Goal: Communication & Community: Answer question/provide support

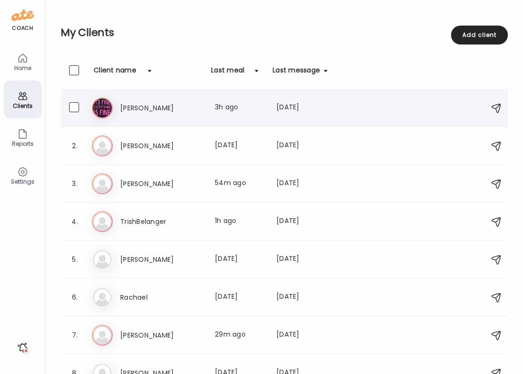
click at [263, 100] on div "El [PERSON_NAME] Last meal: 3h ago Last message: [DATE] 😅sorry lol I added it" at bounding box center [285, 107] width 387 height 21
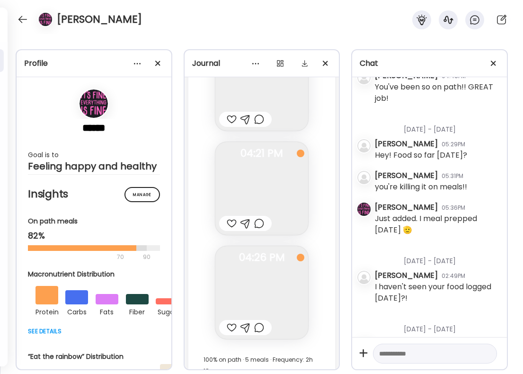
scroll to position [17739, 0]
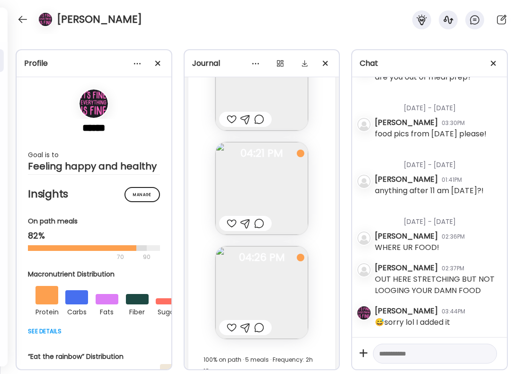
click at [233, 322] on div at bounding box center [232, 327] width 10 height 11
click at [230, 218] on div at bounding box center [232, 223] width 10 height 11
click at [260, 218] on div at bounding box center [259, 223] width 10 height 11
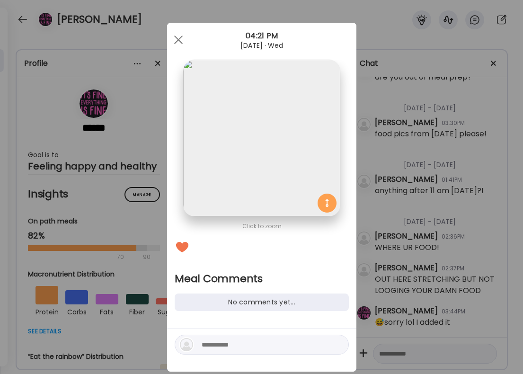
click at [213, 344] on textarea at bounding box center [266, 344] width 128 height 11
type textarea "**********"
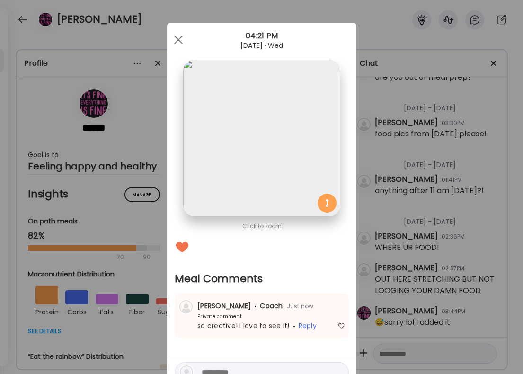
click at [360, 238] on div "Ate Coach Dashboard Wahoo! It’s official Take a moment to set up your Coach Pro…" at bounding box center [261, 187] width 523 height 374
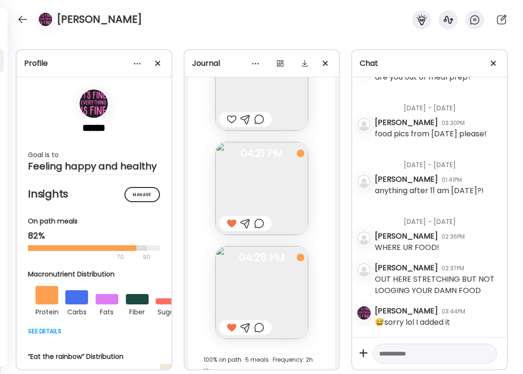
click at [424, 226] on div "[DATE] - [DATE]" at bounding box center [437, 217] width 124 height 25
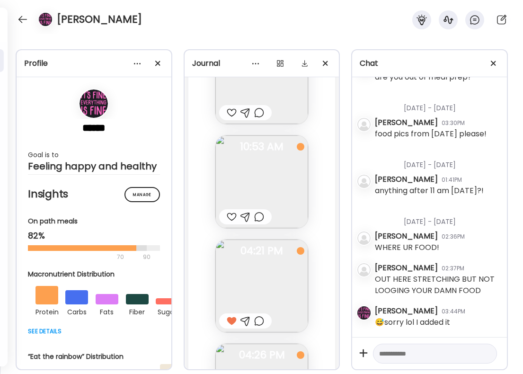
scroll to position [17644, 0]
click at [230, 208] on div at bounding box center [232, 213] width 10 height 11
click at [263, 208] on div at bounding box center [259, 213] width 10 height 11
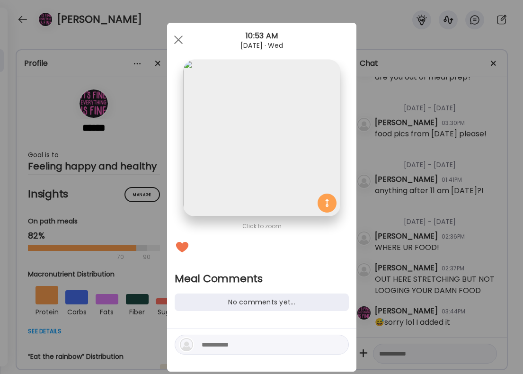
click at [225, 349] on textarea at bounding box center [266, 344] width 128 height 11
type textarea "**********"
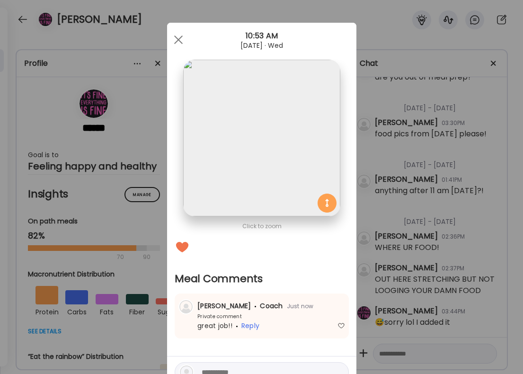
click at [421, 215] on div "Ate Coach Dashboard Wahoo! It’s official Take a moment to set up your Coach Pro…" at bounding box center [261, 187] width 523 height 374
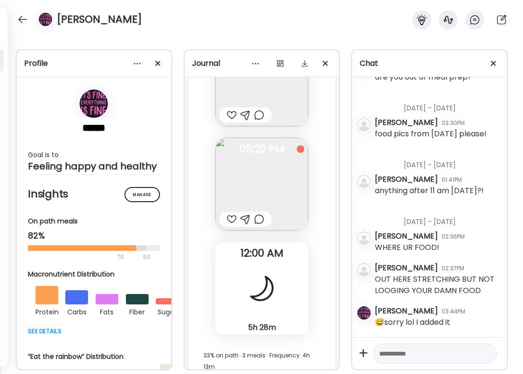
scroll to position [16997, 0]
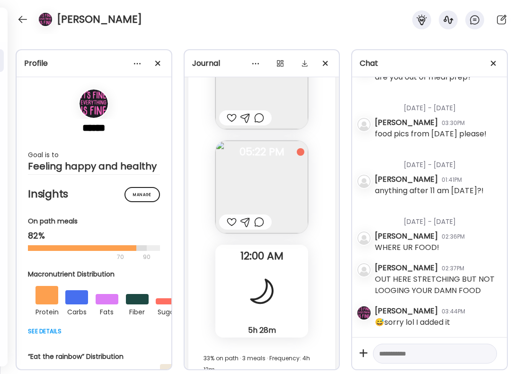
click at [258, 216] on div at bounding box center [259, 221] width 10 height 11
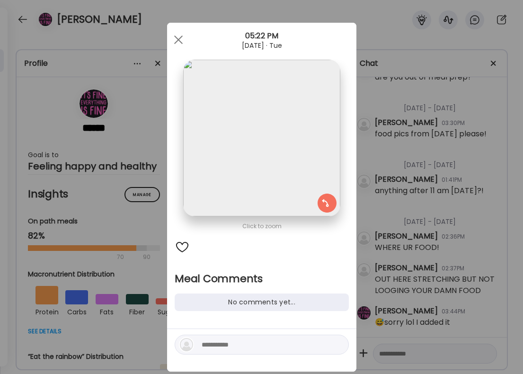
click at [219, 336] on div at bounding box center [262, 344] width 174 height 20
click at [219, 339] on textarea at bounding box center [266, 344] width 128 height 11
type textarea "*"
type textarea "**********"
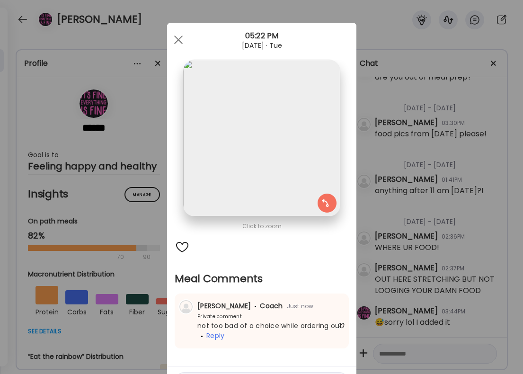
click at [413, 194] on div "Ate Coach Dashboard Wahoo! It’s official Take a moment to set up your Coach Pro…" at bounding box center [261, 187] width 523 height 374
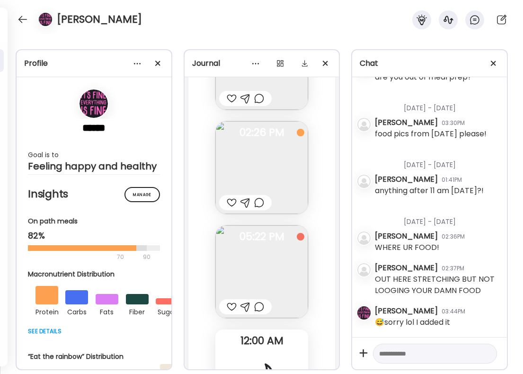
scroll to position [16910, 0]
click at [231, 199] on div at bounding box center [232, 204] width 10 height 11
click at [22, 20] on div at bounding box center [22, 19] width 15 height 15
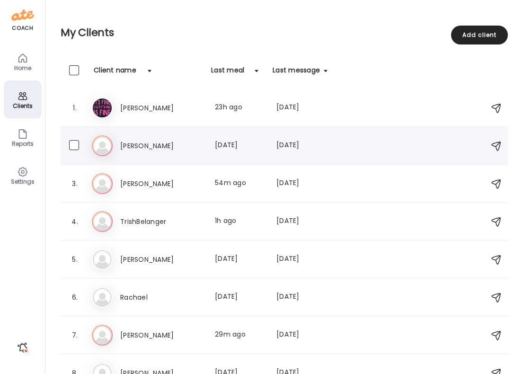
click at [132, 148] on h3 "[PERSON_NAME]" at bounding box center [161, 145] width 83 height 11
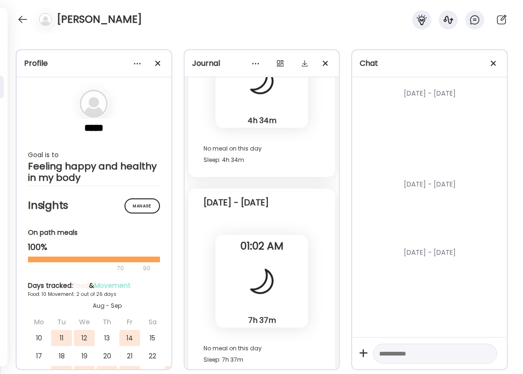
scroll to position [12169, 0]
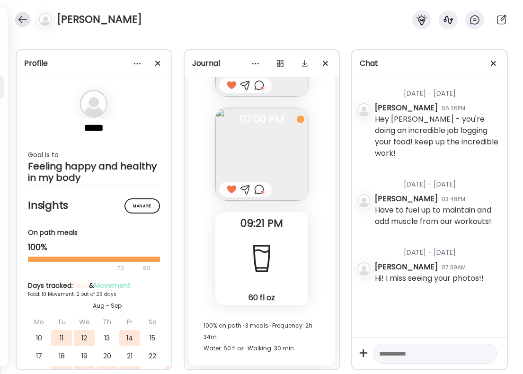
click at [20, 20] on div at bounding box center [22, 19] width 15 height 15
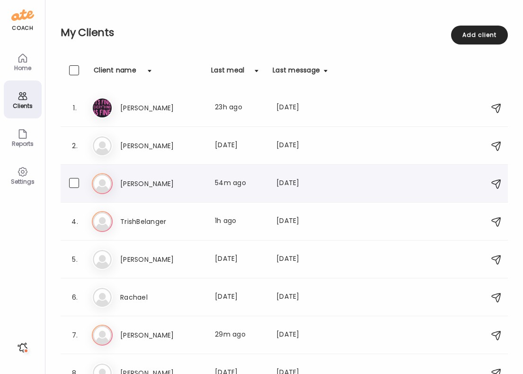
click at [170, 190] on div "[PERSON_NAME] Last meal: 54m ago Last message: [DATE] It’s so hit or miss. I’ll…" at bounding box center [285, 183] width 387 height 21
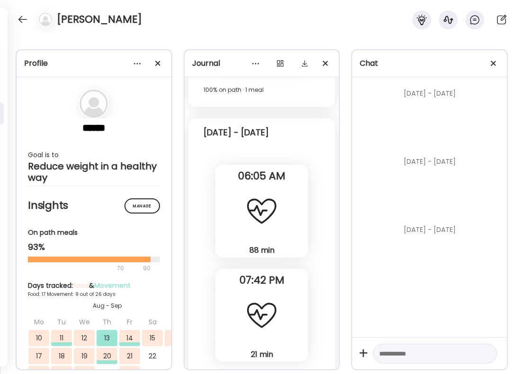
scroll to position [11154, 0]
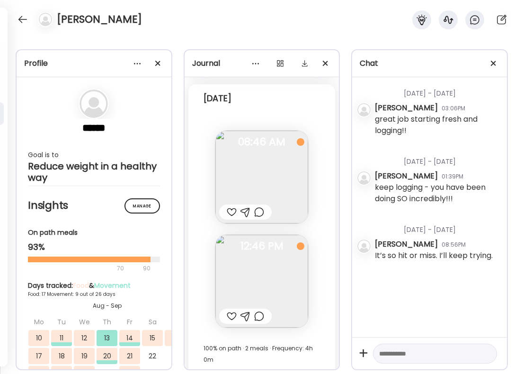
click at [259, 310] on div at bounding box center [259, 315] width 10 height 11
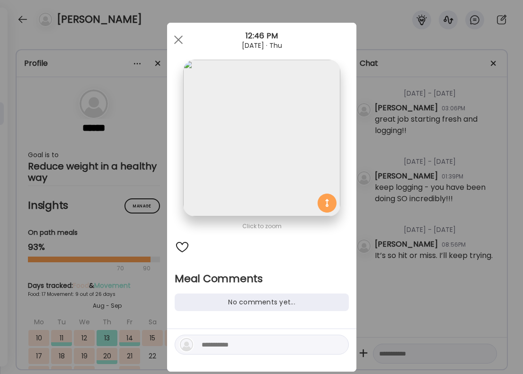
click at [236, 345] on textarea at bounding box center [266, 344] width 128 height 11
type textarea "**********"
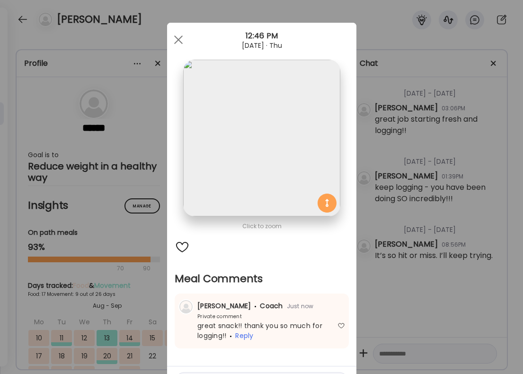
click at [518, 220] on div "Ate Coach Dashboard Wahoo! It’s official Take a moment to set up your Coach Pro…" at bounding box center [261, 187] width 523 height 374
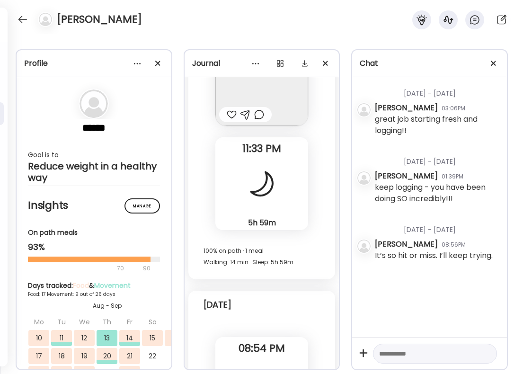
scroll to position [10521, 0]
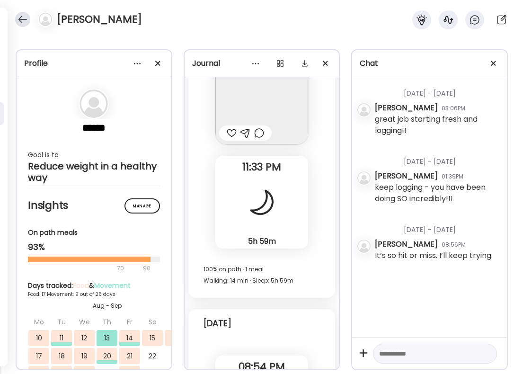
click at [25, 19] on div at bounding box center [22, 19] width 15 height 15
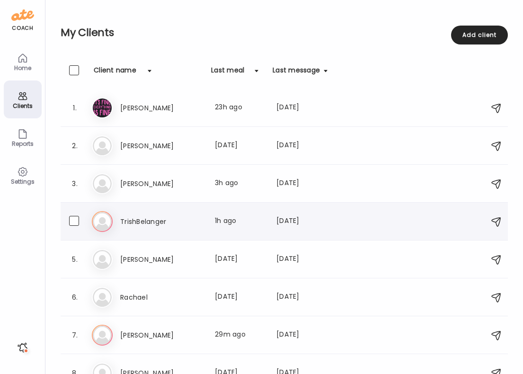
click at [163, 227] on h3 "TrishBelanger" at bounding box center [161, 221] width 83 height 11
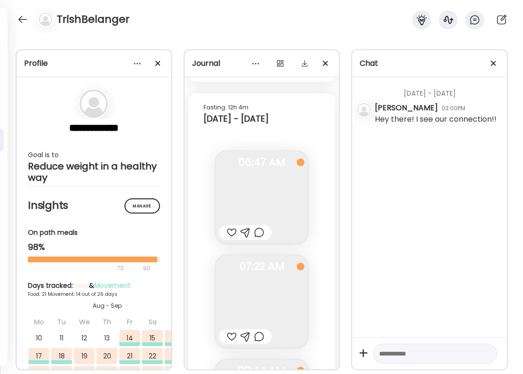
scroll to position [15045, 0]
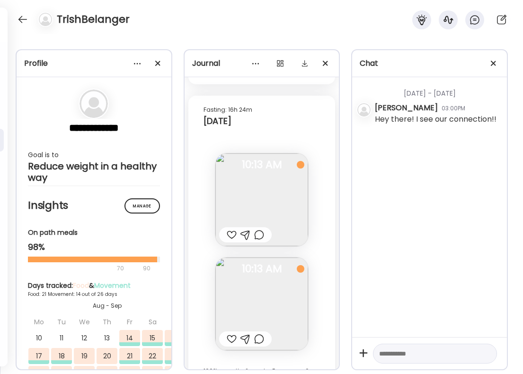
click at [260, 333] on div at bounding box center [259, 338] width 10 height 11
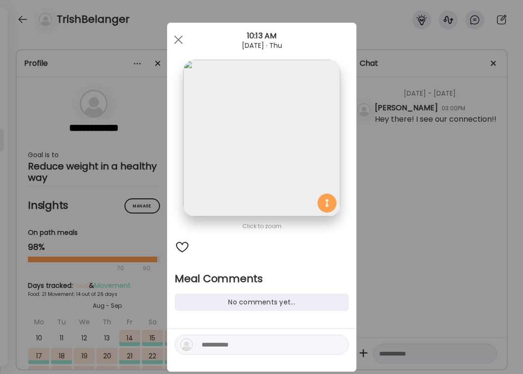
click at [228, 350] on div at bounding box center [262, 344] width 174 height 20
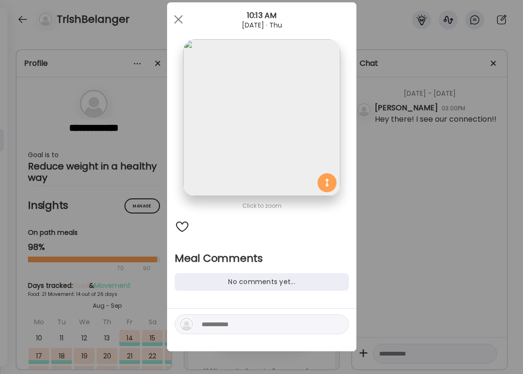
click at [233, 335] on div at bounding box center [261, 329] width 189 height 43
click at [233, 327] on textarea at bounding box center [266, 323] width 128 height 11
type textarea "**********"
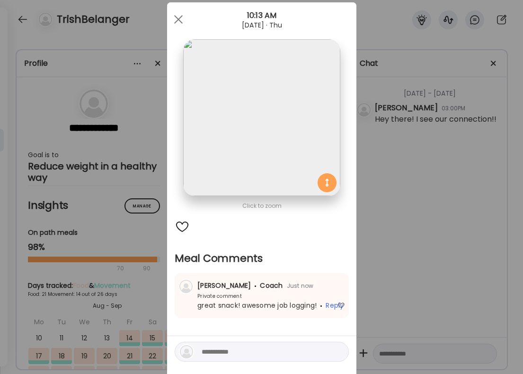
click at [401, 244] on div "Ate Coach Dashboard Wahoo! It’s official Take a moment to set up your Coach Pro…" at bounding box center [261, 187] width 523 height 374
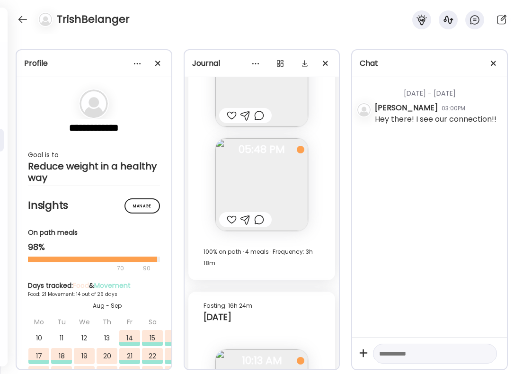
scroll to position [14835, 0]
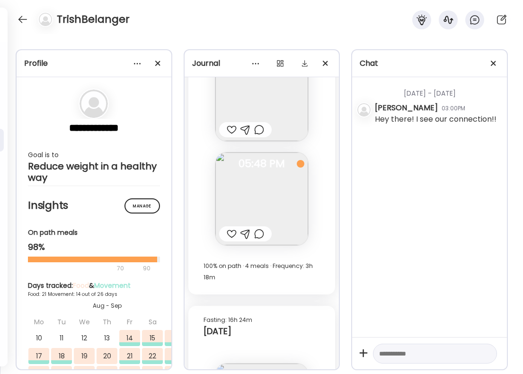
click at [258, 228] on div at bounding box center [259, 233] width 10 height 11
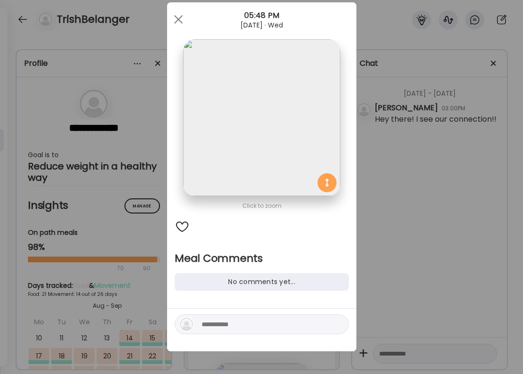
click at [211, 322] on textarea at bounding box center [266, 323] width 128 height 11
type textarea "**********"
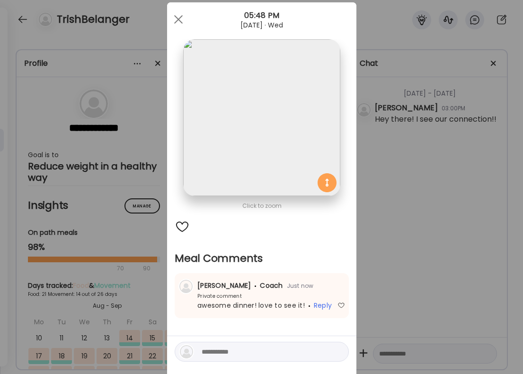
click at [394, 266] on div "Ate Coach Dashboard Wahoo! It’s official Take a moment to set up your Coach Pro…" at bounding box center [261, 187] width 523 height 374
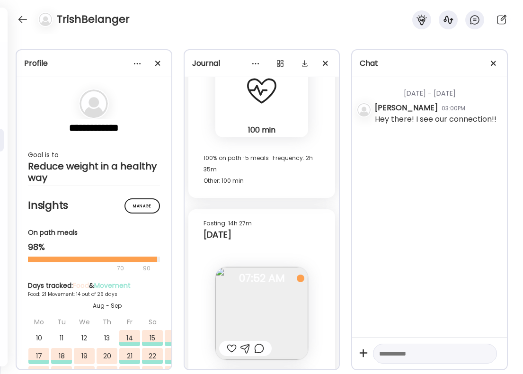
scroll to position [14405, 0]
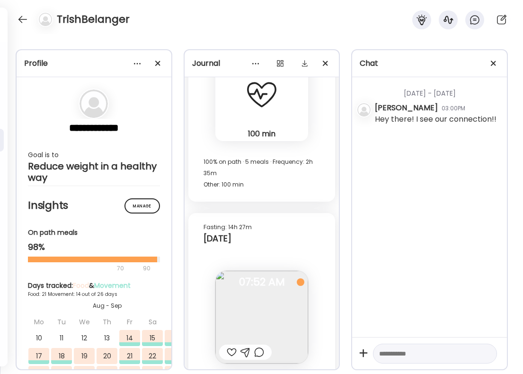
click at [233, 346] on div at bounding box center [232, 351] width 10 height 11
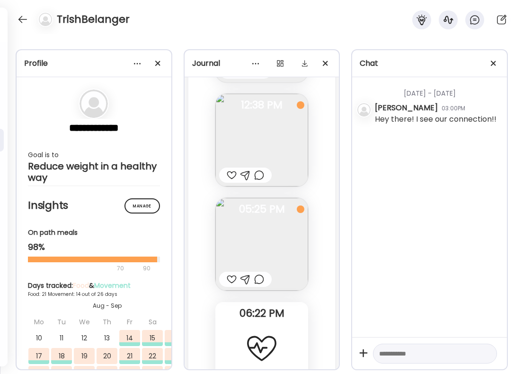
scroll to position [14086, 0]
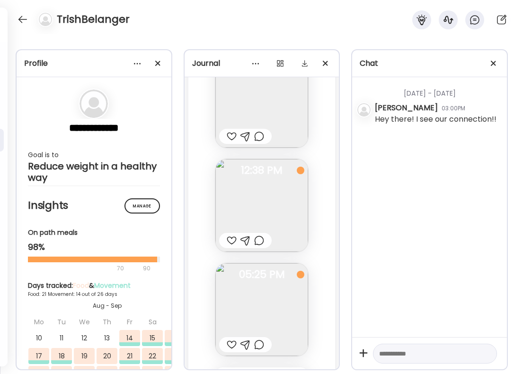
click at [259, 235] on div at bounding box center [259, 240] width 10 height 11
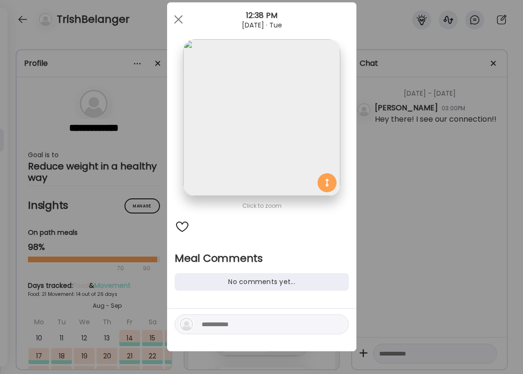
click at [240, 330] on div at bounding box center [262, 324] width 174 height 20
click at [241, 319] on textarea at bounding box center [266, 323] width 128 height 11
type textarea "**********"
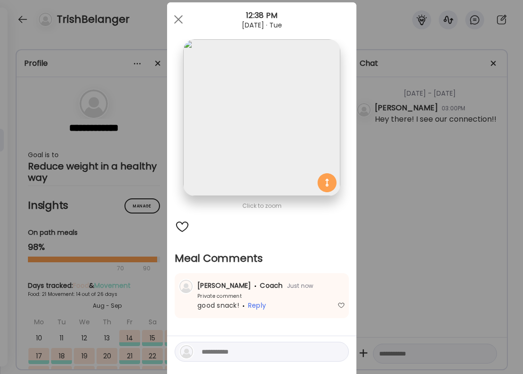
click at [439, 221] on div "Ate Coach Dashboard Wahoo! It’s official Take a moment to set up your Coach Pro…" at bounding box center [261, 187] width 523 height 374
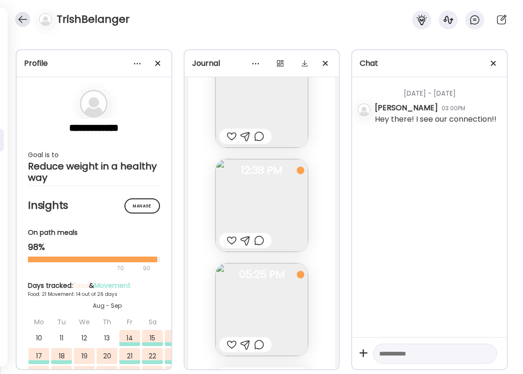
click at [26, 17] on div at bounding box center [22, 19] width 15 height 15
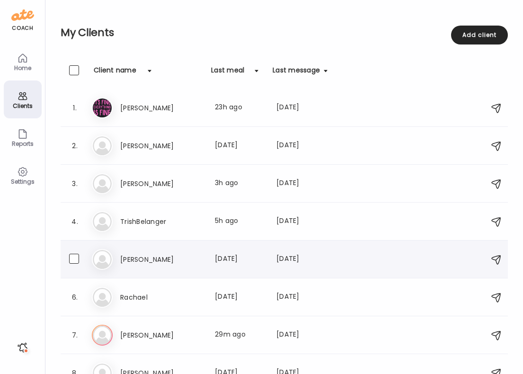
click at [140, 250] on div "Vi [PERSON_NAME] Last meal: [DATE] Last message: [DATE] No actually Just got up…" at bounding box center [285, 259] width 387 height 21
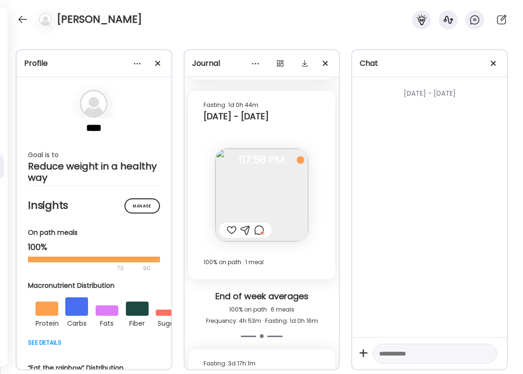
scroll to position [5599, 0]
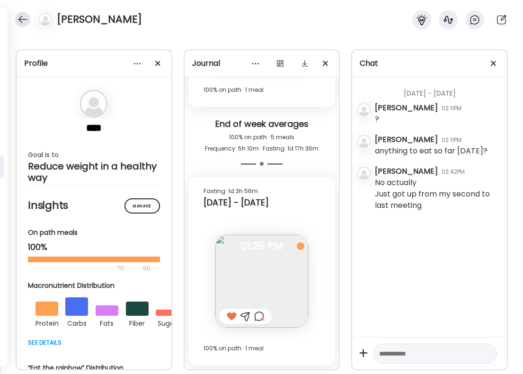
click at [21, 22] on div at bounding box center [22, 19] width 15 height 15
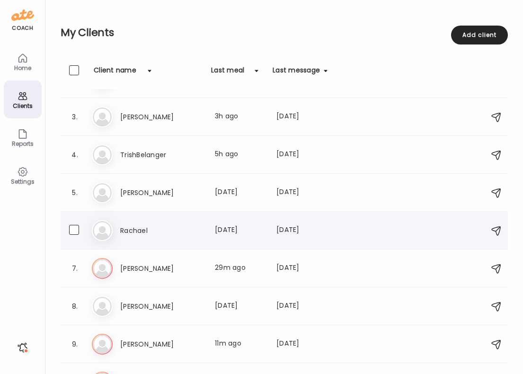
scroll to position [68, 0]
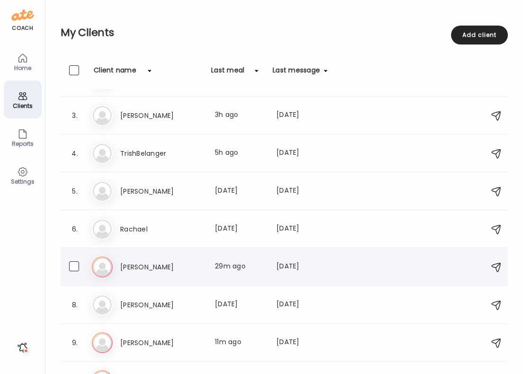
click at [165, 267] on h3 "[PERSON_NAME]" at bounding box center [161, 266] width 83 height 11
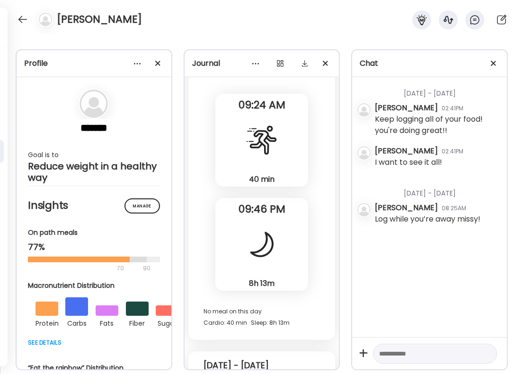
scroll to position [13438, 0]
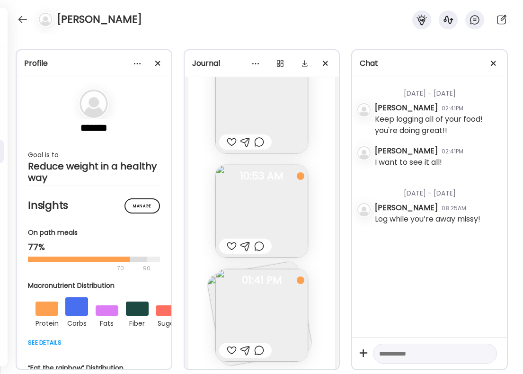
click at [238, 342] on div at bounding box center [245, 349] width 53 height 15
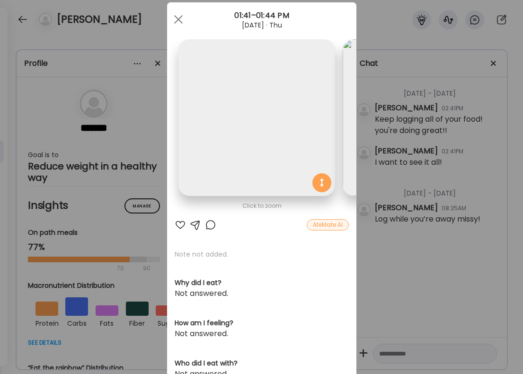
scroll to position [0, 154]
click at [385, 200] on div "Ate Coach Dashboard Wahoo! It’s official Take a moment to set up your Coach Pro…" at bounding box center [261, 187] width 523 height 374
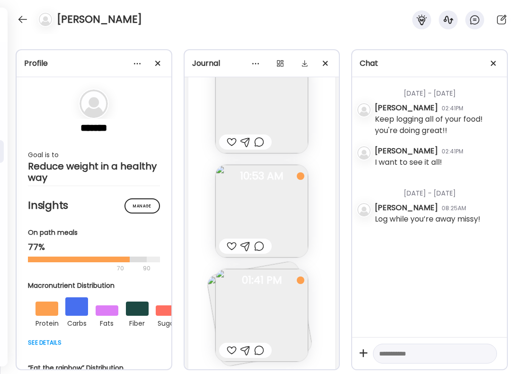
scroll to position [0, 0]
click at [232, 344] on div at bounding box center [232, 349] width 10 height 11
click at [263, 344] on div at bounding box center [259, 349] width 10 height 11
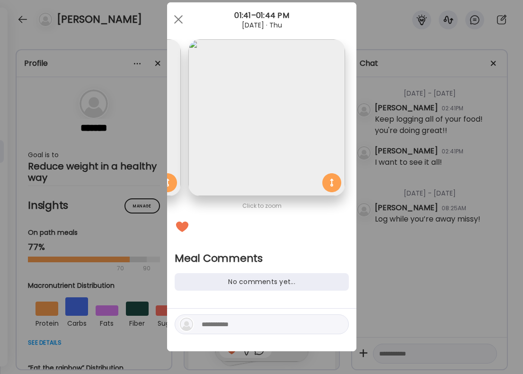
click at [228, 323] on textarea at bounding box center [266, 323] width 128 height 11
type textarea "**********"
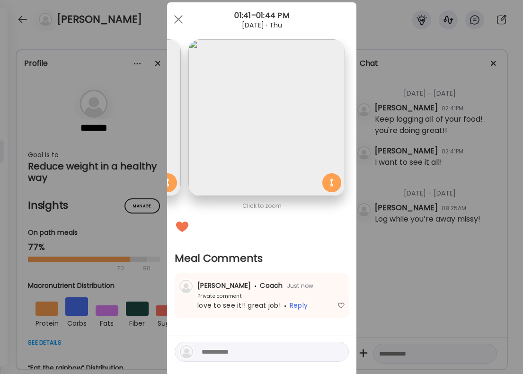
click at [366, 269] on div "Ate Coach Dashboard Wahoo! It’s official Take a moment to set up your Coach Pro…" at bounding box center [261, 187] width 523 height 374
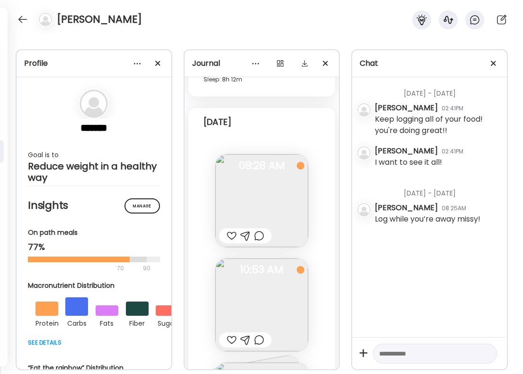
scroll to position [13329, 0]
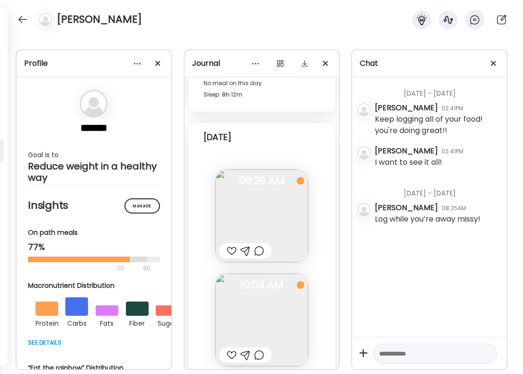
click at [231, 245] on div at bounding box center [232, 250] width 10 height 11
click at [262, 245] on div at bounding box center [259, 250] width 10 height 11
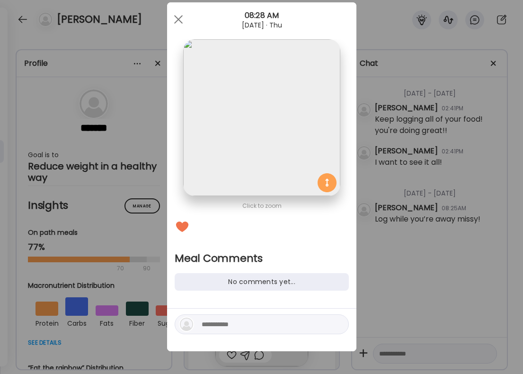
scroll to position [0, 0]
click at [235, 332] on div at bounding box center [262, 324] width 174 height 20
click at [237, 329] on textarea at bounding box center [266, 323] width 128 height 11
type textarea "********"
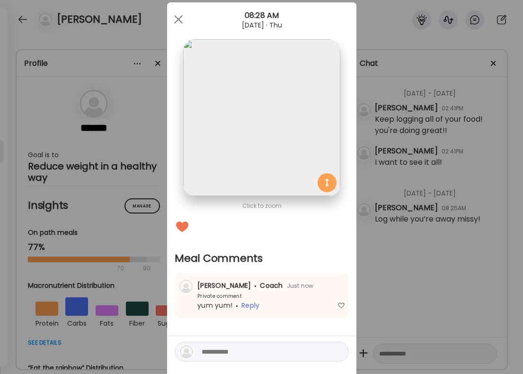
click at [467, 228] on div "Ate Coach Dashboard Wahoo! It’s official Take a moment to set up your Coach Pro…" at bounding box center [261, 187] width 523 height 374
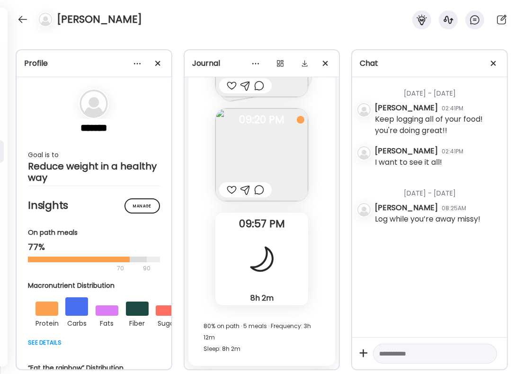
scroll to position [12817, 0]
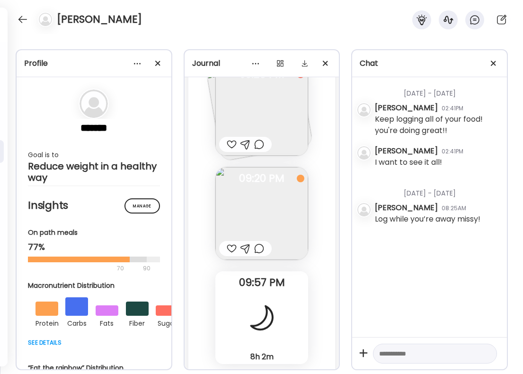
click at [227, 243] on div at bounding box center [232, 248] width 10 height 11
click at [259, 243] on div at bounding box center [259, 248] width 10 height 11
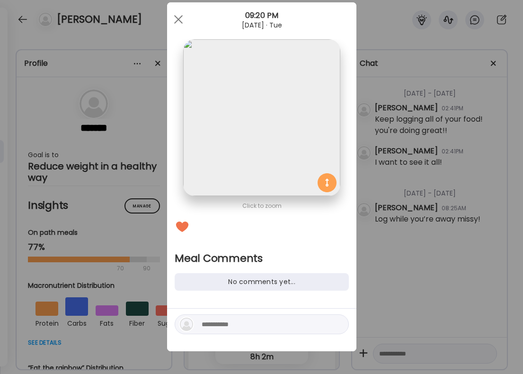
click at [214, 319] on textarea at bounding box center [266, 323] width 128 height 11
type textarea "**********"
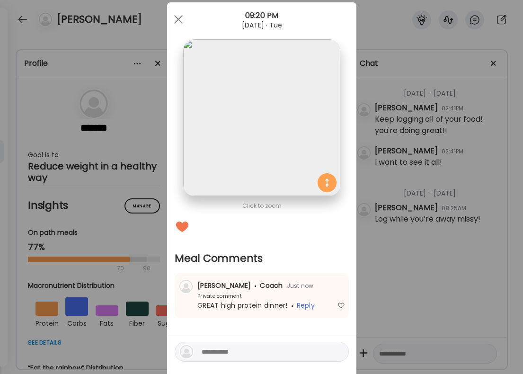
click at [447, 235] on div "Ate Coach Dashboard Wahoo! It’s official Take a moment to set up your Coach Pro…" at bounding box center [261, 187] width 523 height 374
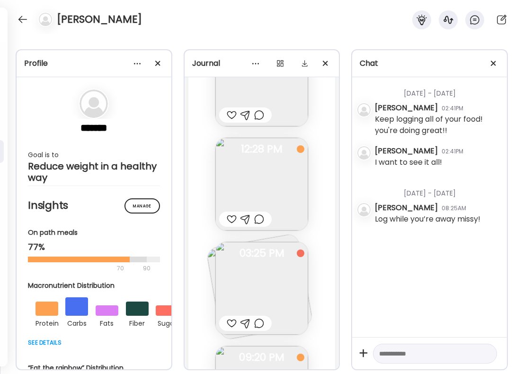
scroll to position [12616, 0]
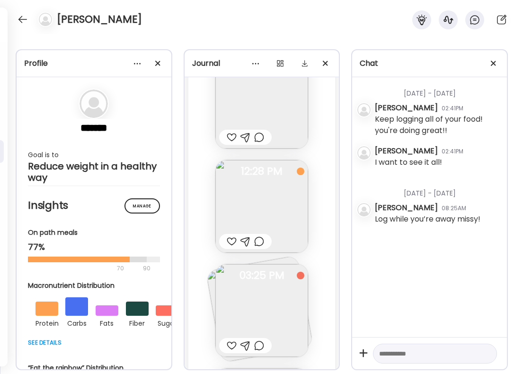
click at [229, 236] on div at bounding box center [232, 241] width 10 height 11
click at [24, 15] on div at bounding box center [22, 19] width 15 height 15
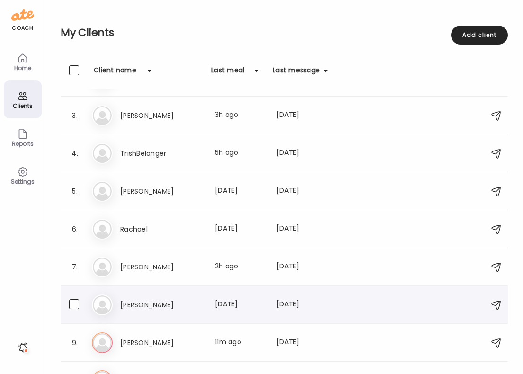
click at [142, 298] on div "[PERSON_NAME] Last meal: [DATE] Last message: [DATE] You: Keep logging! 😊🤌🏻👏🏻" at bounding box center [285, 304] width 387 height 21
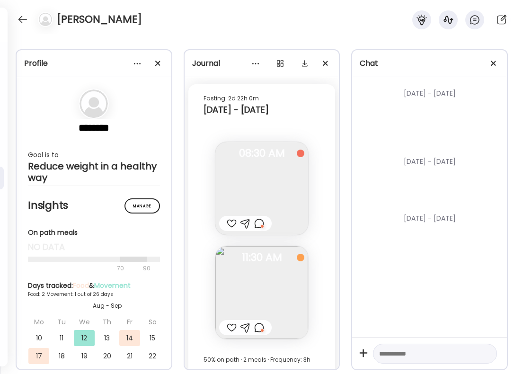
scroll to position [3674, 0]
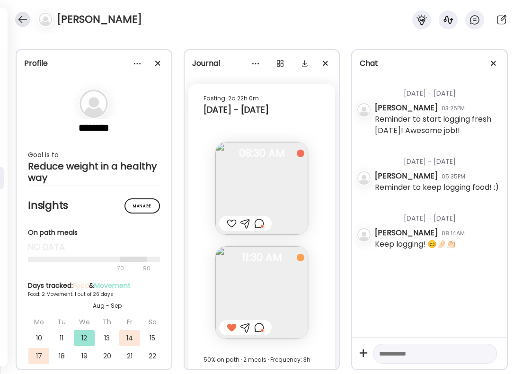
click at [21, 18] on div at bounding box center [22, 19] width 15 height 15
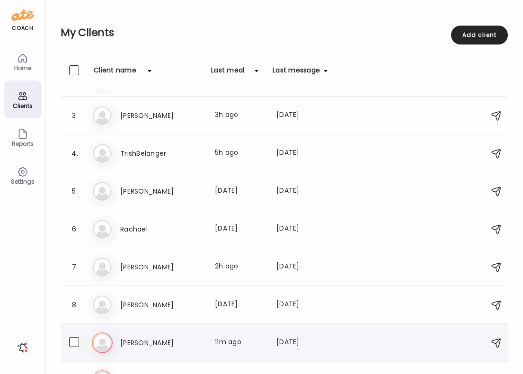
click at [214, 337] on div "[PERSON_NAME] Last meal: 11m ago Last message: [DATE] You: Where are my food pi…" at bounding box center [223, 342] width 207 height 11
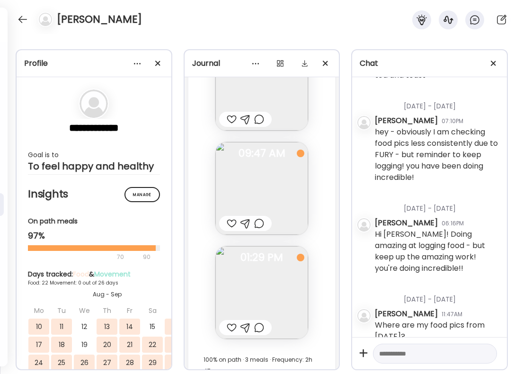
scroll to position [737, 0]
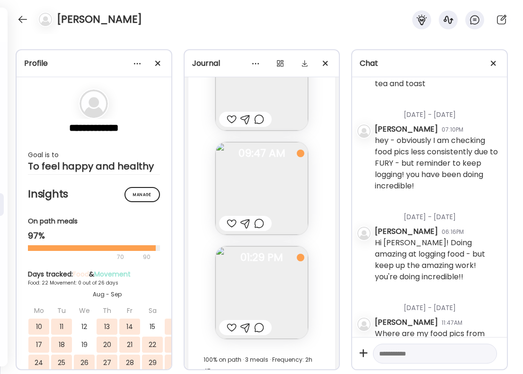
click at [262, 322] on div at bounding box center [259, 327] width 10 height 11
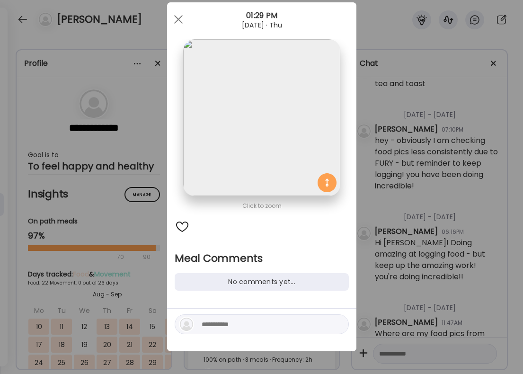
click at [225, 325] on textarea at bounding box center [266, 323] width 128 height 11
type textarea "**********"
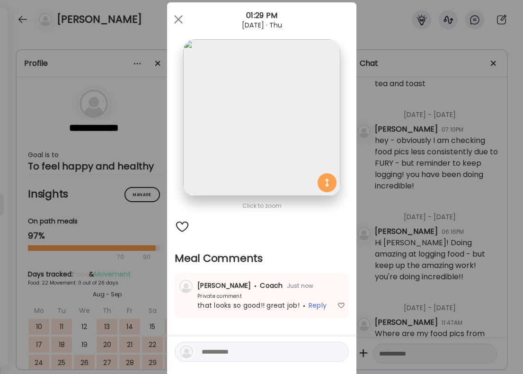
click at [443, 200] on div "Ate Coach Dashboard Wahoo! It’s official Take a moment to set up your Coach Pro…" at bounding box center [261, 187] width 523 height 374
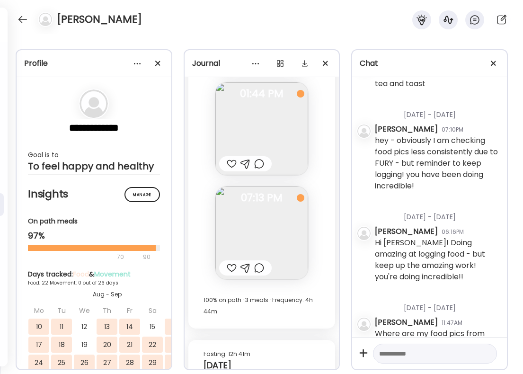
scroll to position [11912, 0]
click at [257, 263] on div at bounding box center [259, 268] width 10 height 11
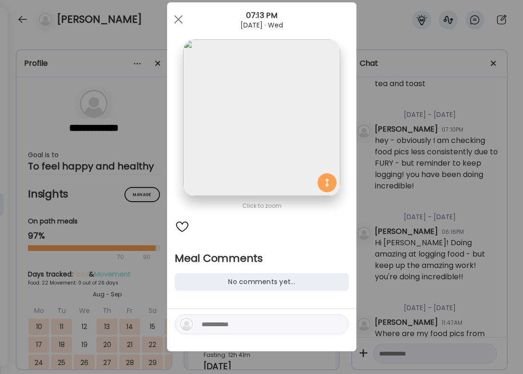
click at [228, 317] on div at bounding box center [262, 324] width 174 height 20
click at [224, 324] on textarea at bounding box center [266, 323] width 128 height 11
type textarea "**********"
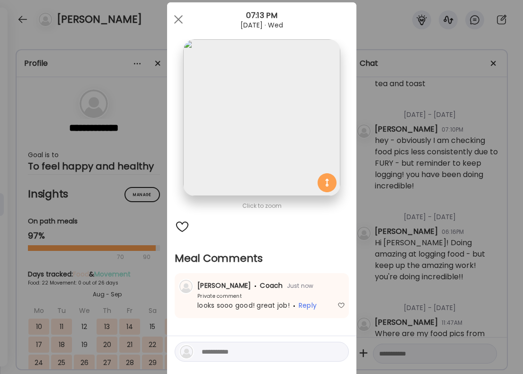
drag, startPoint x: 449, startPoint y: 182, endPoint x: 445, endPoint y: 183, distance: 4.8
click at [449, 183] on div "Ate Coach Dashboard Wahoo! It’s official Take a moment to set up your Coach Pro…" at bounding box center [261, 187] width 523 height 374
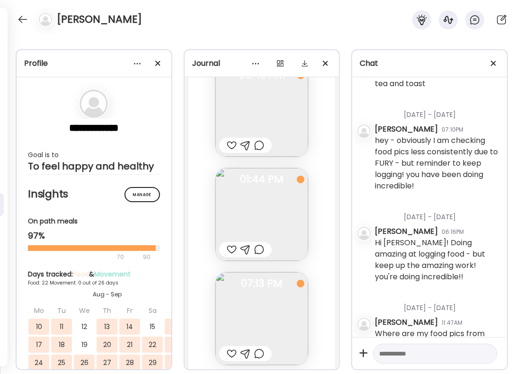
scroll to position [11827, 0]
click at [257, 243] on div at bounding box center [259, 248] width 10 height 11
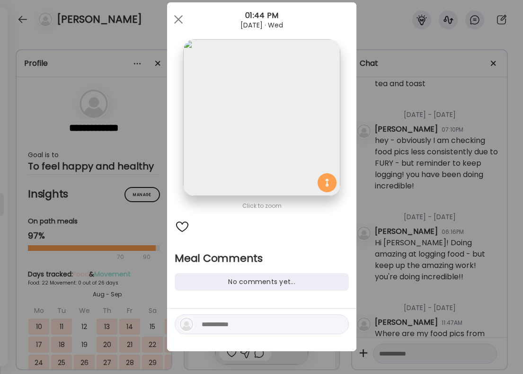
click at [224, 318] on div at bounding box center [262, 324] width 174 height 20
click at [224, 323] on textarea at bounding box center [266, 323] width 128 height 11
type textarea "**********"
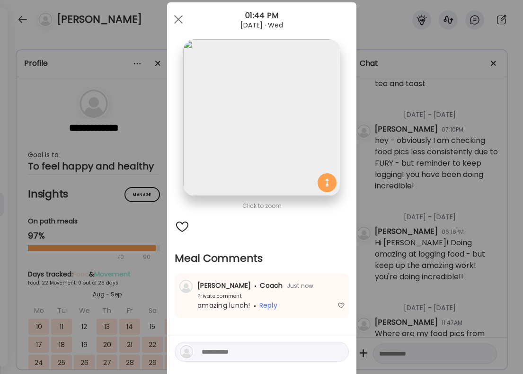
click at [445, 192] on div "Ate Coach Dashboard Wahoo! It’s official Take a moment to set up your Coach Pro…" at bounding box center [261, 187] width 523 height 374
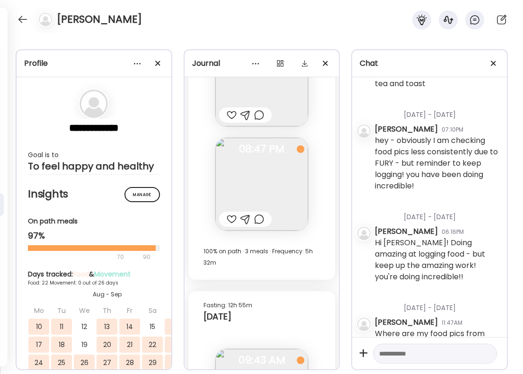
scroll to position [11541, 0]
click at [258, 215] on div at bounding box center [259, 220] width 10 height 11
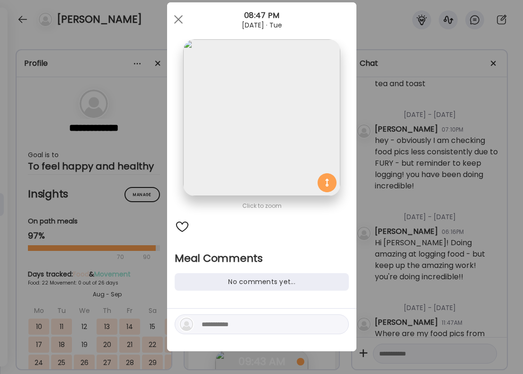
click at [251, 324] on textarea at bounding box center [266, 323] width 128 height 11
type textarea "**********"
click at [183, 226] on div at bounding box center [182, 226] width 15 height 15
click at [285, 332] on div "**********" at bounding box center [262, 324] width 174 height 20
click at [284, 326] on textarea "**********" at bounding box center [266, 323] width 128 height 11
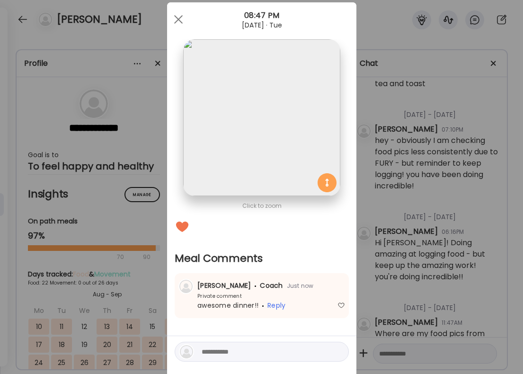
click at [97, 79] on div "Ate Coach Dashboard Wahoo! It’s official Take a moment to set up your Coach Pro…" at bounding box center [261, 187] width 523 height 374
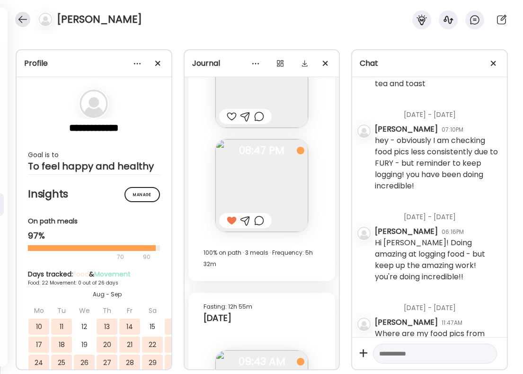
click at [21, 16] on div at bounding box center [22, 19] width 15 height 15
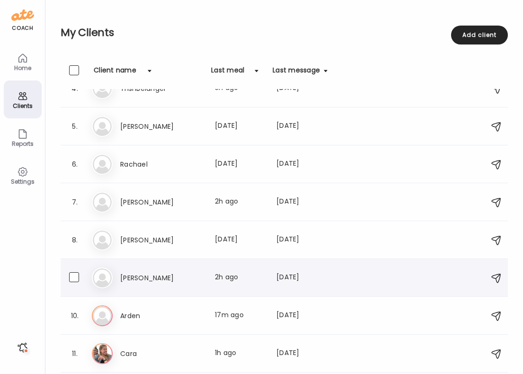
scroll to position [146, 0]
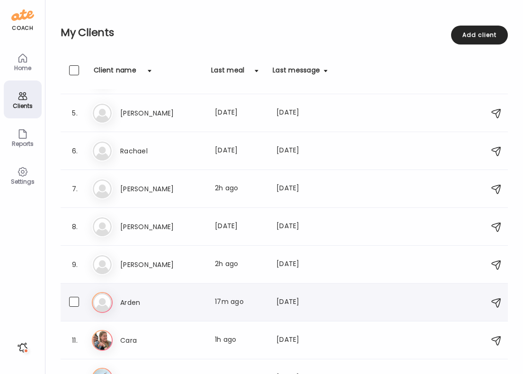
click at [159, 300] on h3 "Arden" at bounding box center [161, 302] width 83 height 11
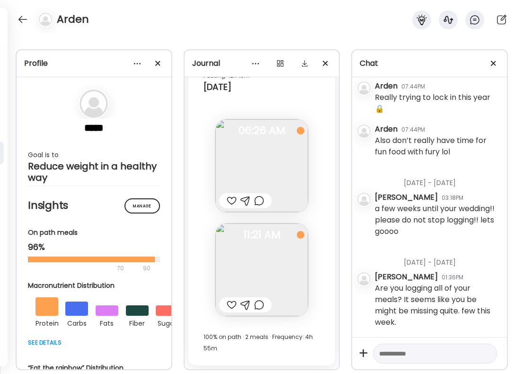
scroll to position [1299, 0]
click at [256, 205] on div at bounding box center [259, 200] width 10 height 11
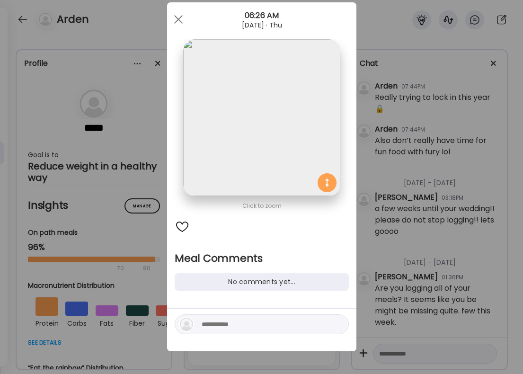
click at [217, 316] on div at bounding box center [262, 324] width 174 height 20
click at [217, 321] on textarea at bounding box center [266, 323] width 128 height 11
type textarea "**********"
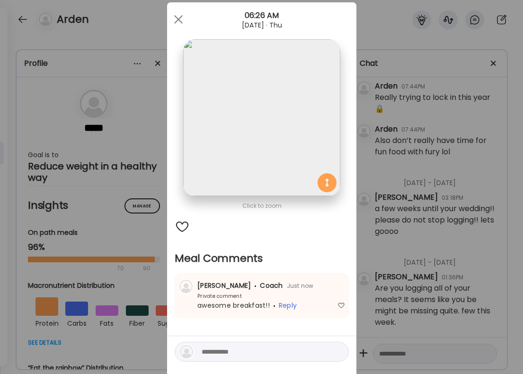
click at [420, 198] on div "Ate Coach Dashboard Wahoo! It’s official Take a moment to set up your Coach Pro…" at bounding box center [261, 187] width 523 height 374
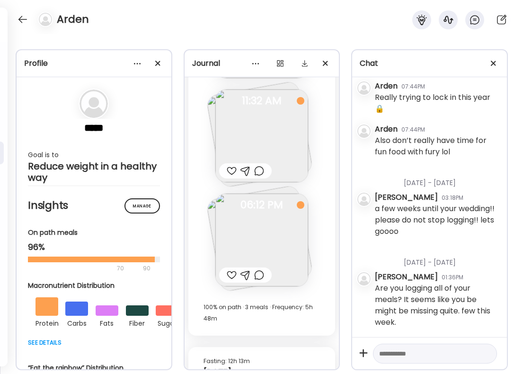
scroll to position [5253, 0]
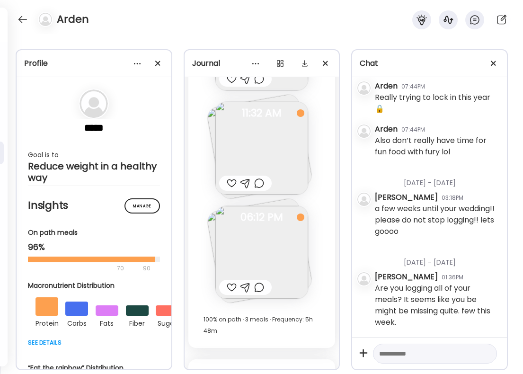
click at [262, 283] on div at bounding box center [259, 286] width 10 height 11
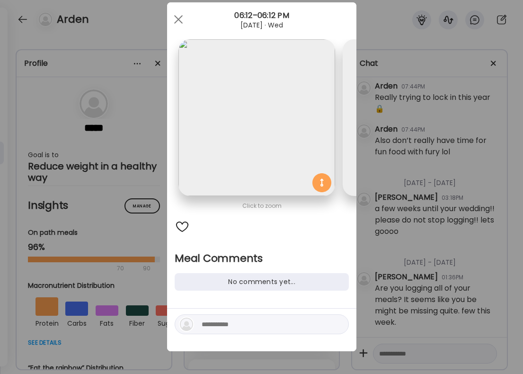
scroll to position [0, 154]
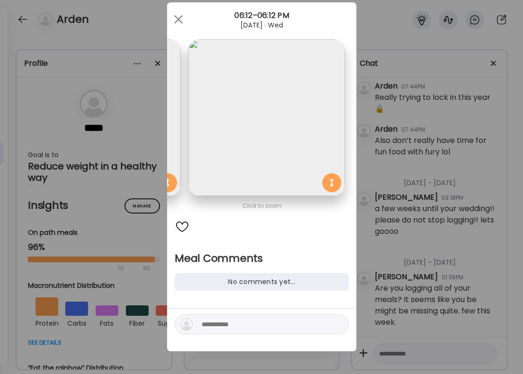
click at [239, 328] on textarea at bounding box center [266, 323] width 128 height 11
type textarea "**********"
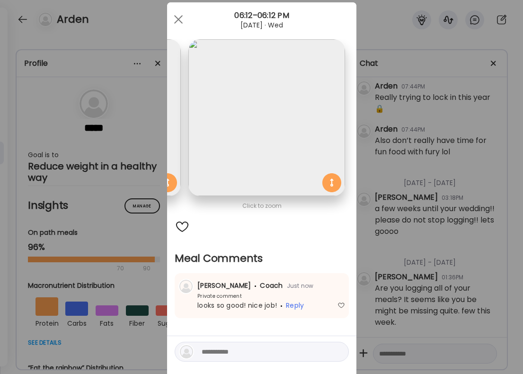
click at [453, 214] on div "Ate Coach Dashboard Wahoo! It’s official Take a moment to set up your Coach Pro…" at bounding box center [261, 187] width 523 height 374
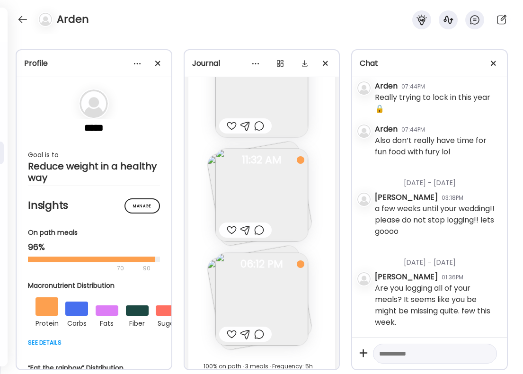
scroll to position [5204, 0]
click at [258, 230] on div at bounding box center [259, 231] width 10 height 11
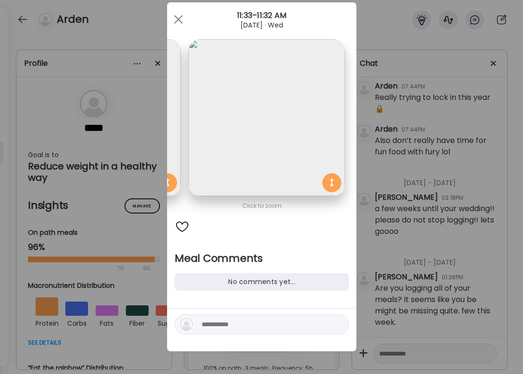
click at [230, 324] on textarea at bounding box center [266, 323] width 128 height 11
click at [238, 319] on textarea at bounding box center [266, 323] width 128 height 11
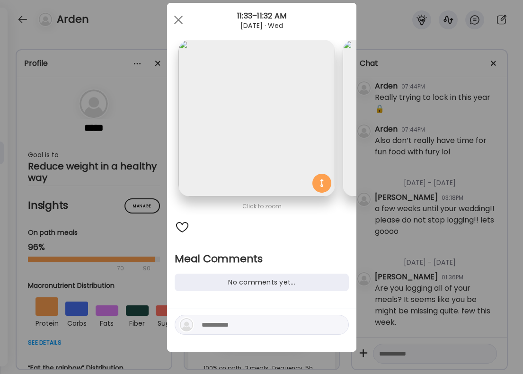
scroll to position [0, 0]
type textarea "**********"
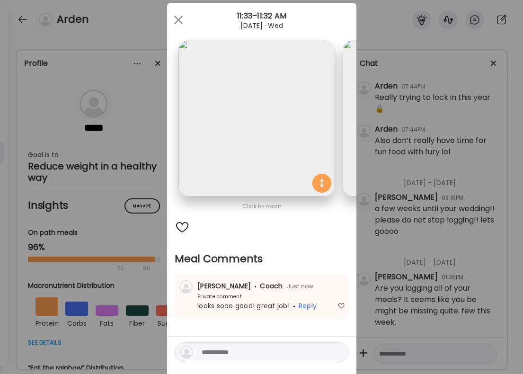
click at [461, 125] on div "Ate Coach Dashboard Wahoo! It’s official Take a moment to set up your Coach Pro…" at bounding box center [261, 187] width 523 height 374
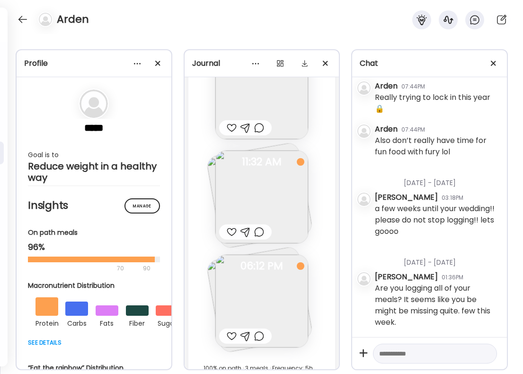
click at [170, 19] on div "Arden" at bounding box center [261, 17] width 523 height 34
click at [26, 17] on div at bounding box center [22, 19] width 15 height 15
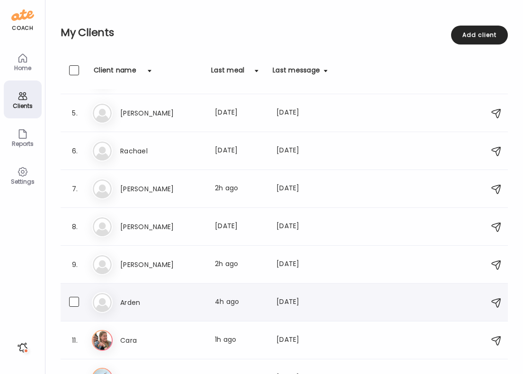
scroll to position [202, 0]
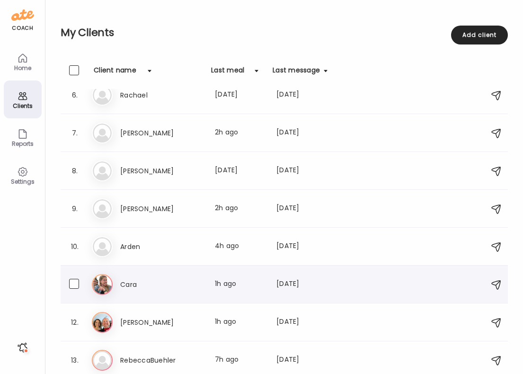
click at [150, 278] on div "Ca Cara Last meal: 1h ago Last message: [DATE] You: great job getting back to l…" at bounding box center [285, 284] width 387 height 21
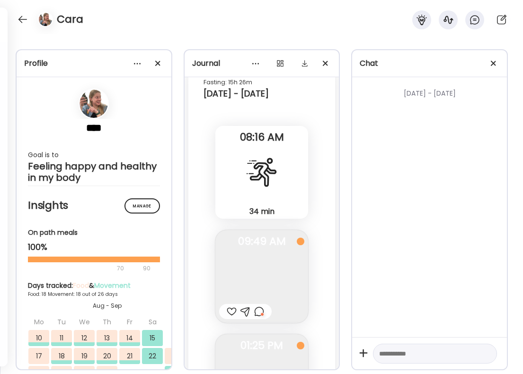
scroll to position [12670, 0]
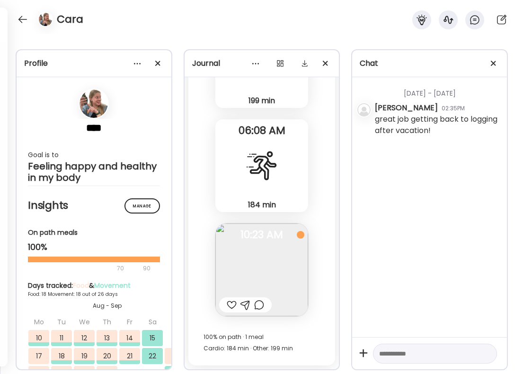
click at [262, 304] on div at bounding box center [259, 304] width 10 height 11
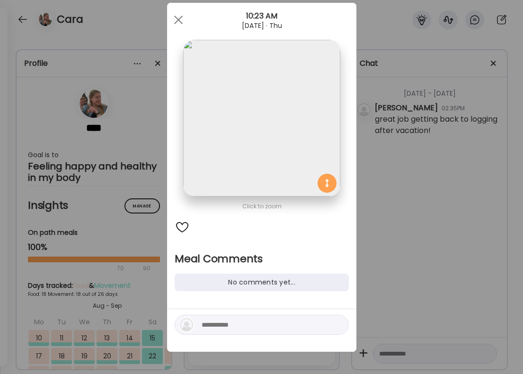
click at [229, 321] on textarea at bounding box center [266, 324] width 128 height 11
type textarea "**********"
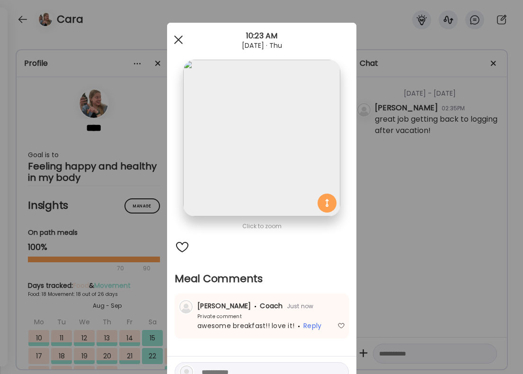
scroll to position [0, 0]
click at [177, 35] on div at bounding box center [178, 39] width 19 height 19
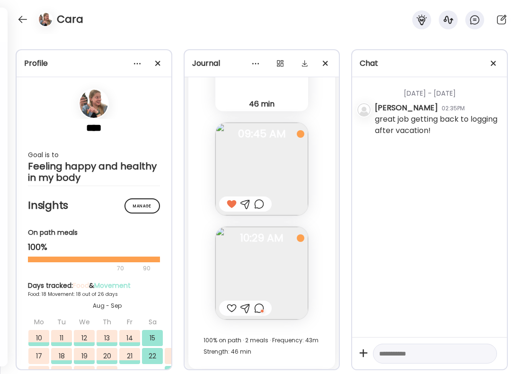
scroll to position [12237, 0]
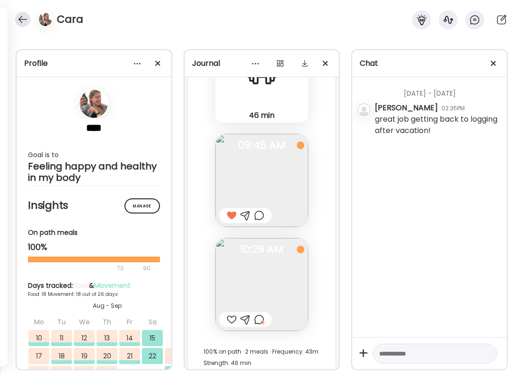
click at [23, 22] on div at bounding box center [22, 19] width 15 height 15
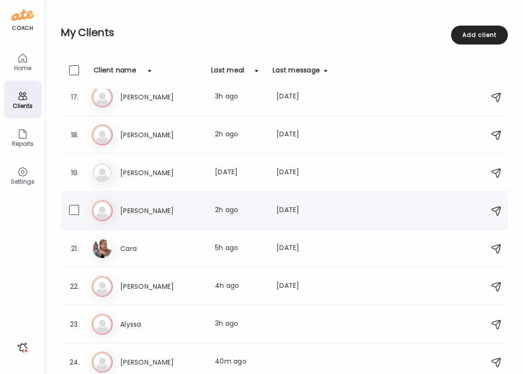
click at [204, 208] on div "[PERSON_NAME] Last meal: 2h ago Last message: [DATE] You: keep it up!! you're d…" at bounding box center [223, 210] width 207 height 11
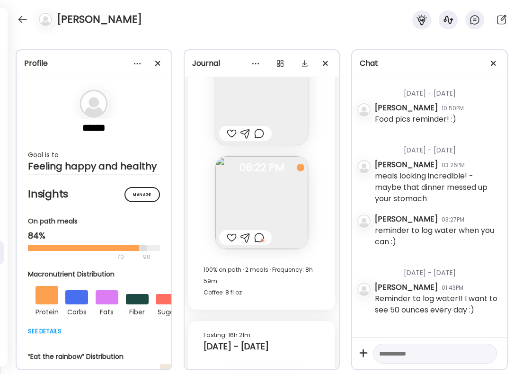
scroll to position [891, 0]
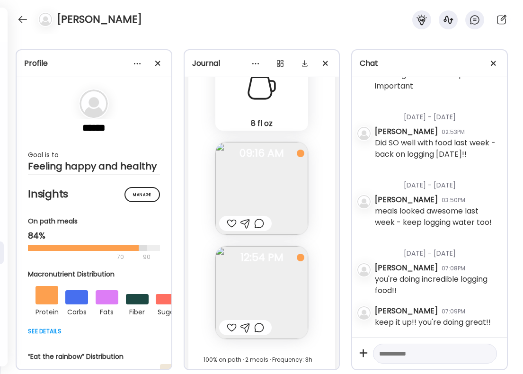
click at [228, 322] on div at bounding box center [232, 327] width 10 height 11
click at [255, 322] on div at bounding box center [259, 327] width 10 height 11
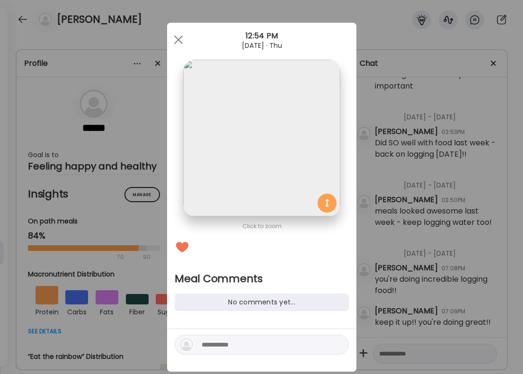
click at [236, 342] on textarea at bounding box center [266, 344] width 128 height 11
type textarea "**********"
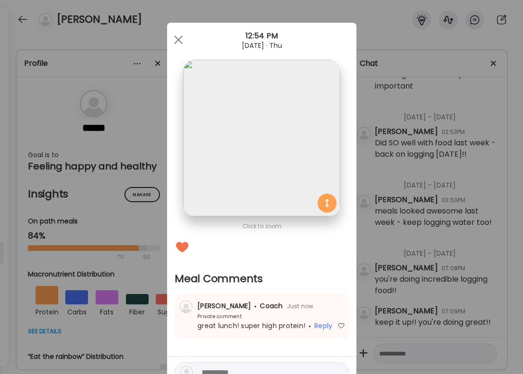
click at [507, 173] on div "Ate Coach Dashboard Wahoo! It’s official Take a moment to set up your Coach Pro…" at bounding box center [261, 187] width 523 height 374
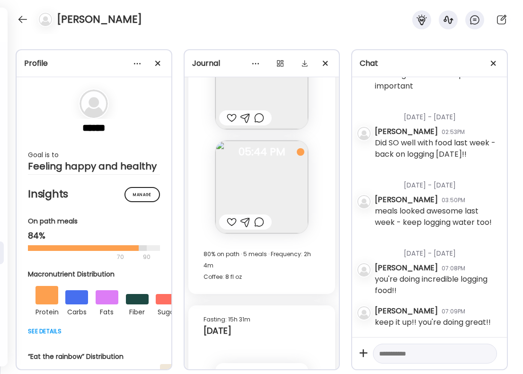
scroll to position [13593, 0]
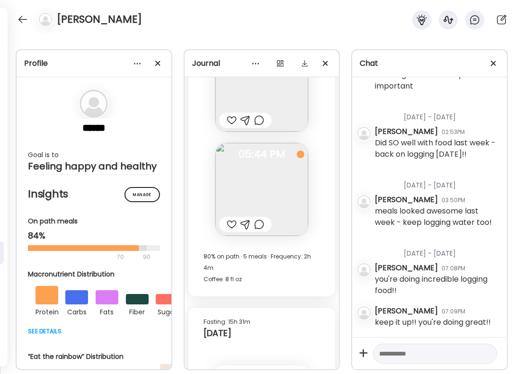
click at [229, 219] on div at bounding box center [232, 224] width 10 height 11
click at [257, 219] on div at bounding box center [259, 224] width 10 height 11
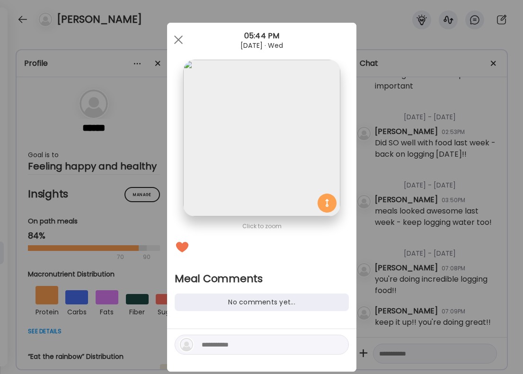
click at [221, 347] on textarea at bounding box center [266, 344] width 128 height 11
type textarea "**********"
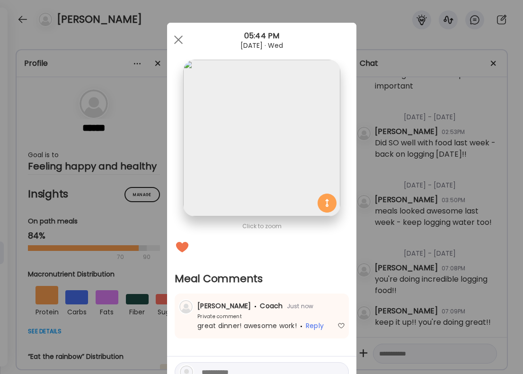
click at [394, 237] on div "Ate Coach Dashboard Wahoo! It’s official Take a moment to set up your Coach Pro…" at bounding box center [261, 187] width 523 height 374
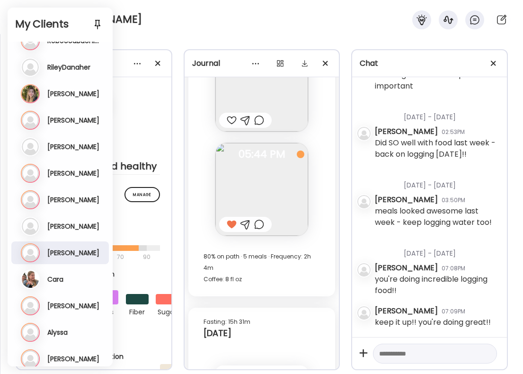
click at [26, 16] on div "My Clients Add client" at bounding box center [60, 25] width 105 height 34
click at [57, 356] on h3 "[PERSON_NAME]" at bounding box center [73, 358] width 52 height 9
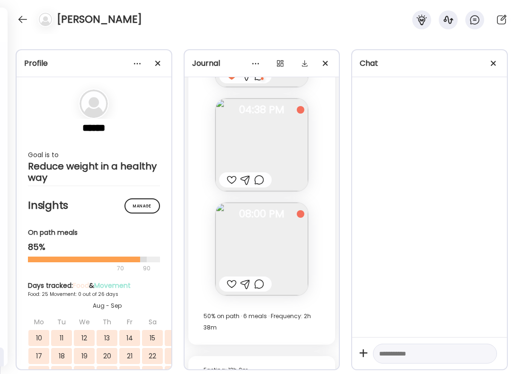
scroll to position [18783, 0]
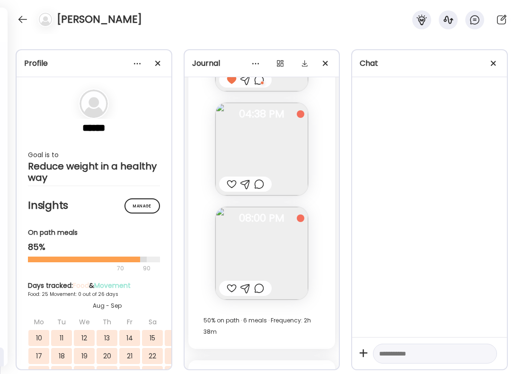
click at [259, 282] on div at bounding box center [259, 287] width 10 height 11
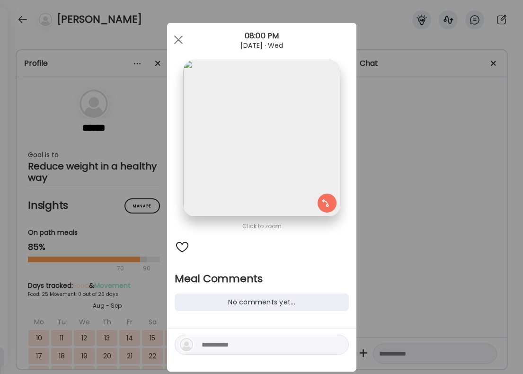
click at [215, 354] on div at bounding box center [261, 350] width 189 height 43
click at [219, 347] on textarea at bounding box center [266, 344] width 128 height 11
type textarea "**********"
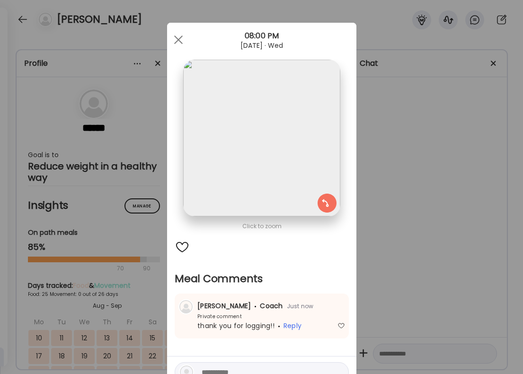
click at [448, 184] on div "Ate Coach Dashboard Wahoo! It’s official Take a moment to set up your Coach Pro…" at bounding box center [261, 187] width 523 height 374
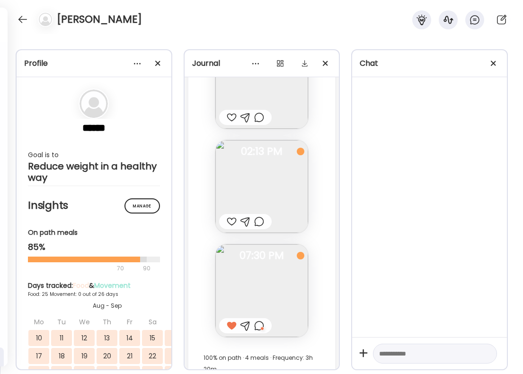
scroll to position [18014, 0]
click at [20, 24] on div at bounding box center [22, 19] width 15 height 15
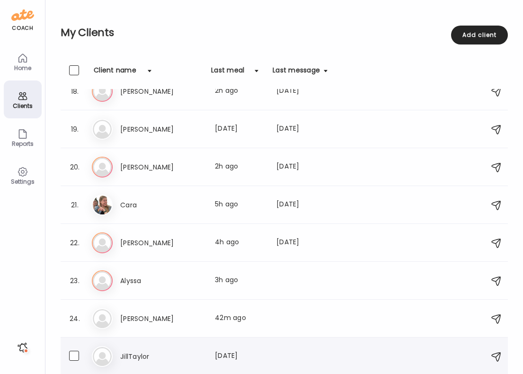
scroll to position [660, 0]
click at [216, 286] on div "Last meal: 3h ago" at bounding box center [240, 280] width 50 height 11
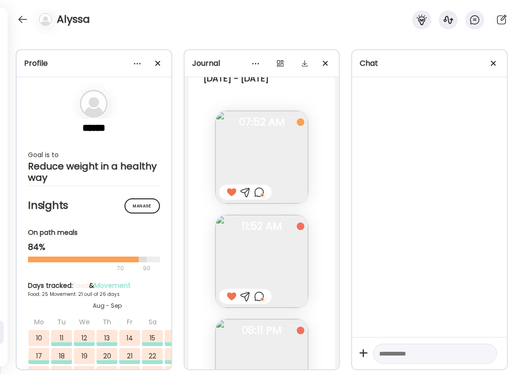
scroll to position [26715, 0]
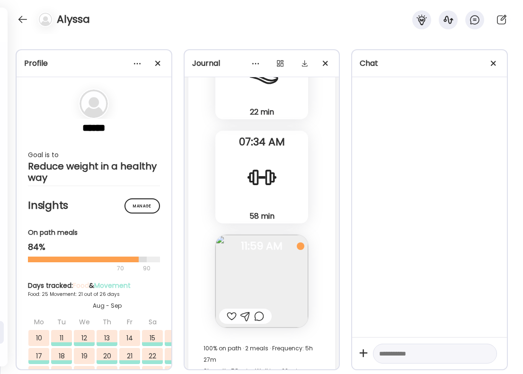
click at [259, 310] on div at bounding box center [259, 315] width 10 height 11
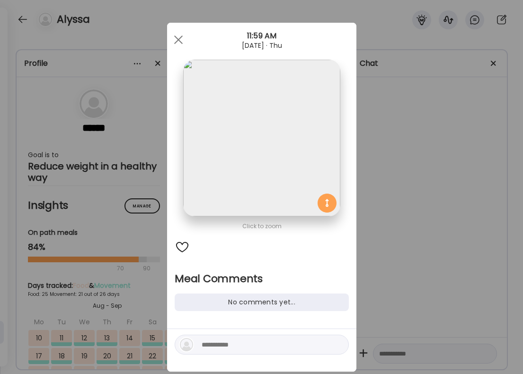
click at [234, 345] on textarea at bounding box center [266, 344] width 128 height 11
type textarea "**********"
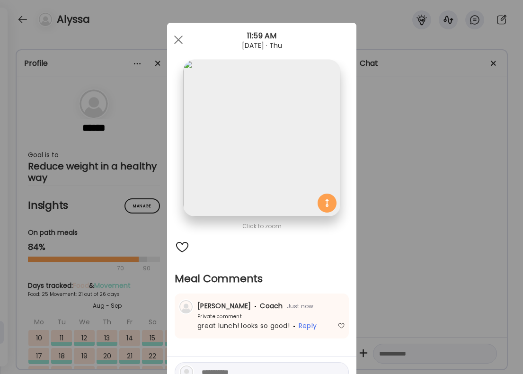
click at [469, 187] on div "Ate Coach Dashboard Wahoo! It’s official Take a moment to set up your Coach Pro…" at bounding box center [261, 187] width 523 height 374
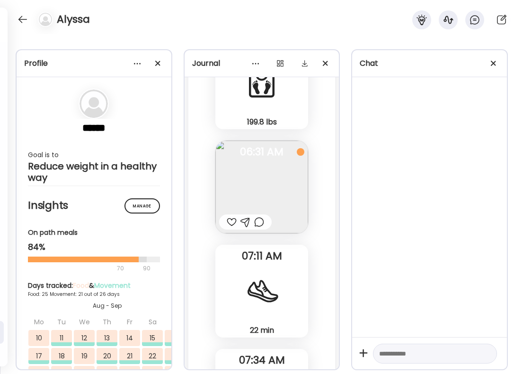
scroll to position [26460, 0]
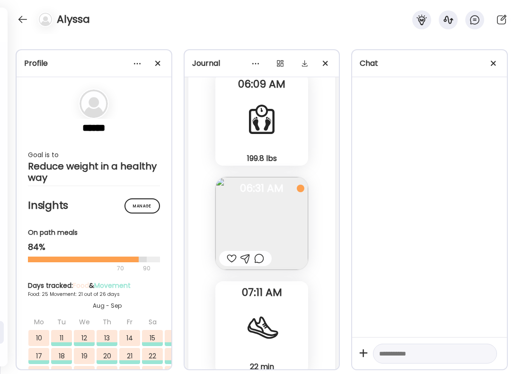
click at [230, 253] on div at bounding box center [232, 258] width 10 height 11
click at [259, 253] on div at bounding box center [259, 258] width 10 height 11
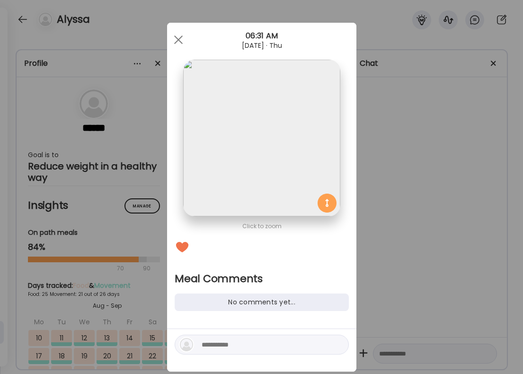
click at [239, 349] on textarea at bounding box center [266, 344] width 128 height 11
type textarea "********"
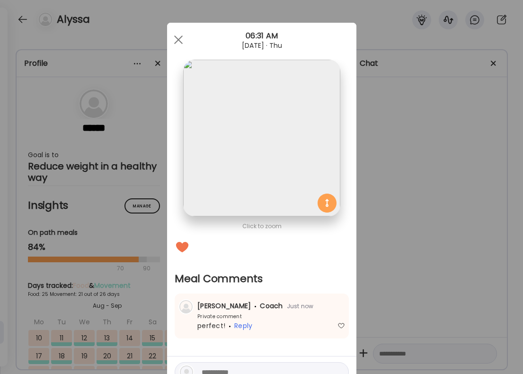
click at [456, 200] on div "Ate Coach Dashboard Wahoo! It’s official Take a moment to set up your Coach Pro…" at bounding box center [261, 187] width 523 height 374
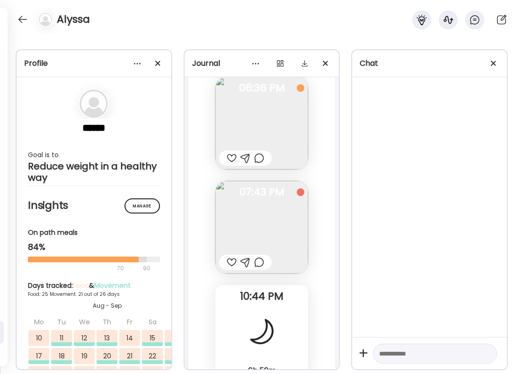
scroll to position [26005, 0]
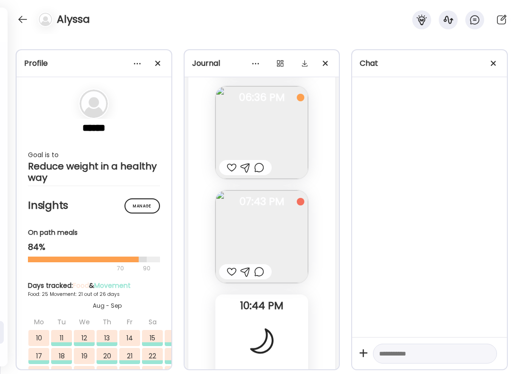
click at [232, 266] on div at bounding box center [232, 271] width 10 height 11
click at [259, 264] on div at bounding box center [245, 271] width 53 height 15
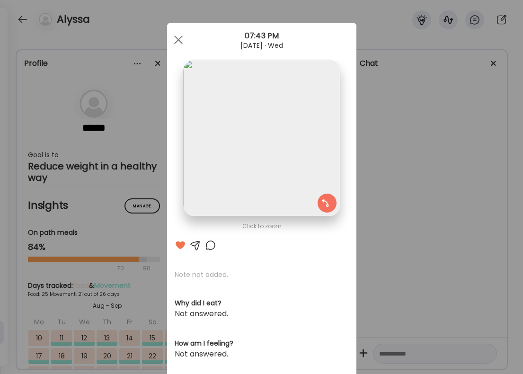
click at [210, 250] on div at bounding box center [210, 244] width 11 height 11
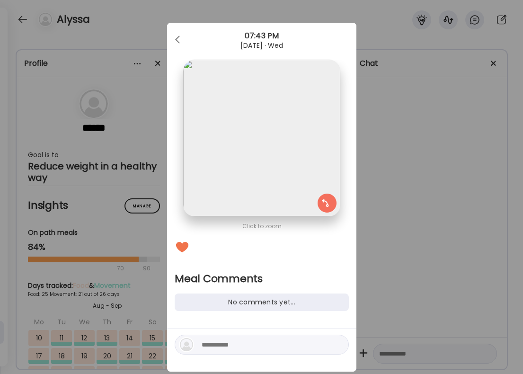
click at [221, 343] on textarea at bounding box center [266, 344] width 128 height 11
type textarea "**********"
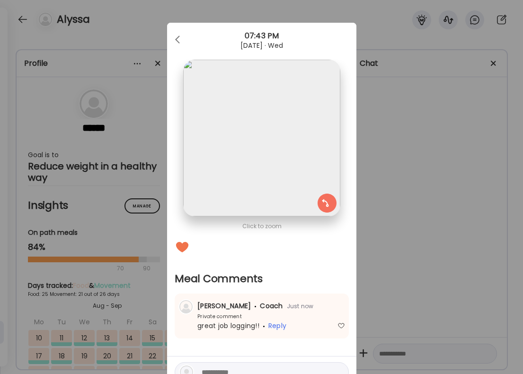
click at [436, 196] on div "Ate Coach Dashboard Wahoo! It’s official Take a moment to set up your Coach Pro…" at bounding box center [261, 187] width 523 height 374
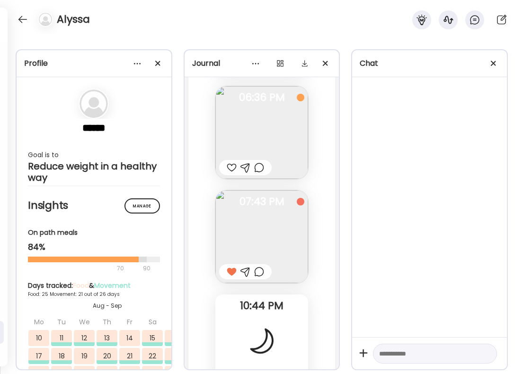
click at [14, 18] on div "Alyssa" at bounding box center [261, 17] width 523 height 34
click at [33, 21] on div at bounding box center [43, 19] width 26 height 15
click at [27, 19] on div at bounding box center [22, 19] width 15 height 15
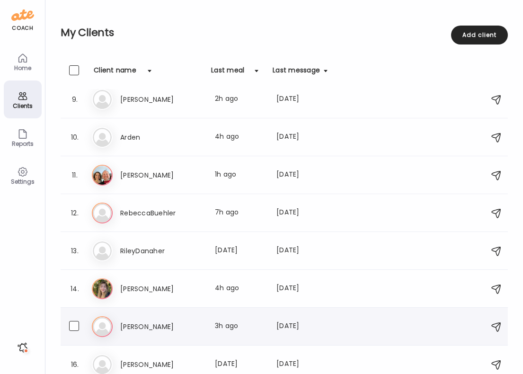
click at [192, 329] on h3 "[PERSON_NAME]" at bounding box center [161, 326] width 83 height 11
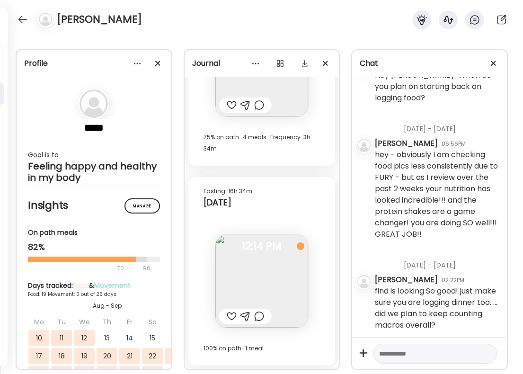
scroll to position [294, 0]
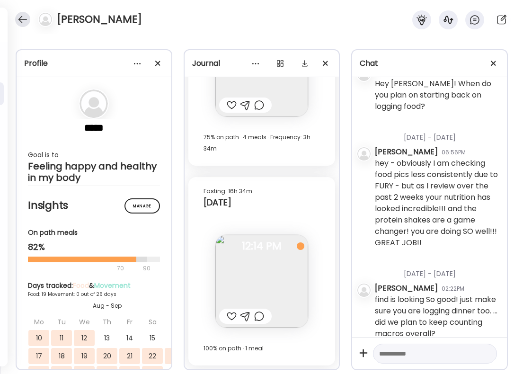
click at [26, 20] on div at bounding box center [22, 19] width 15 height 15
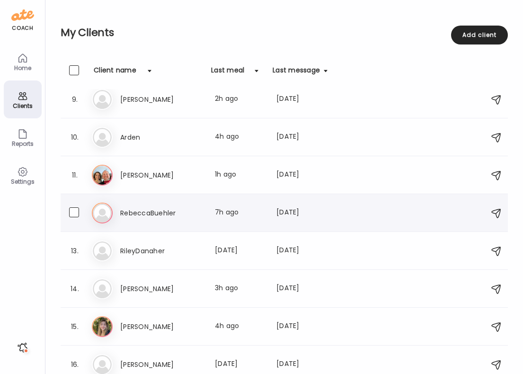
click at [157, 219] on div "Re RebeccaBuehler Last meal: 7h ago Last message: [DATE] You: hi! reminder to l…" at bounding box center [285, 212] width 387 height 21
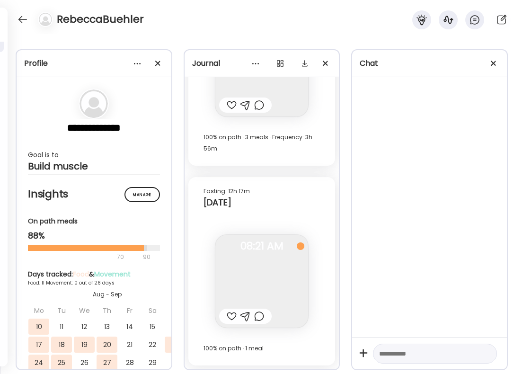
scroll to position [4526, 0]
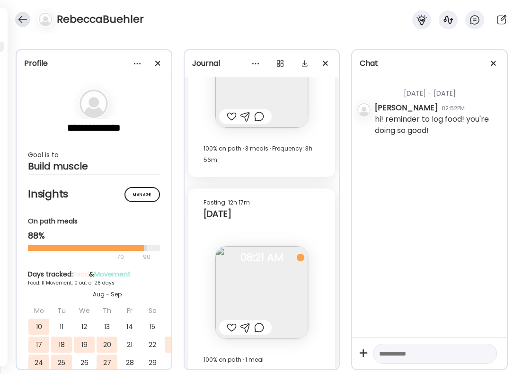
click at [24, 20] on div at bounding box center [22, 19] width 15 height 15
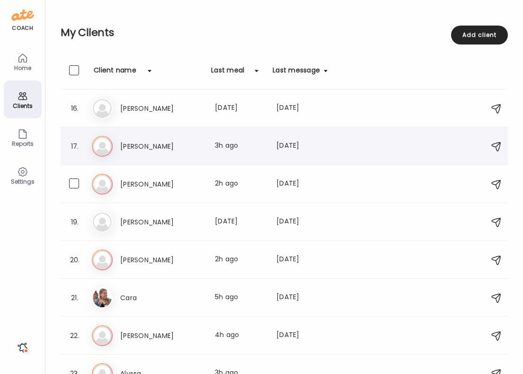
scroll to position [568, 0]
click at [236, 146] on div "Last meal: 3h ago" at bounding box center [240, 145] width 50 height 11
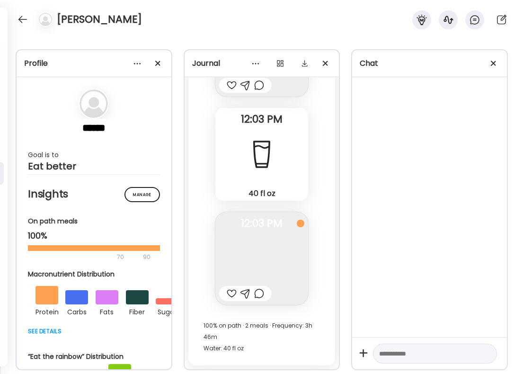
scroll to position [3009, 0]
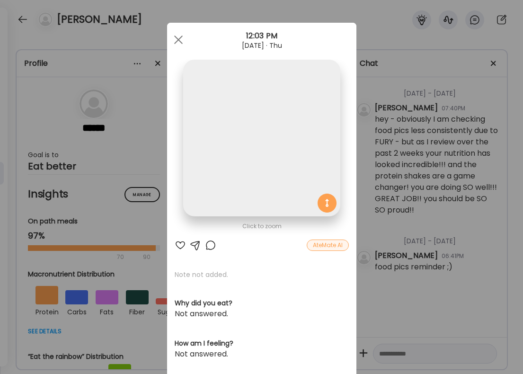
scroll to position [26091, 0]
click at [182, 247] on div at bounding box center [180, 244] width 11 height 11
click at [211, 242] on div at bounding box center [210, 244] width 11 height 11
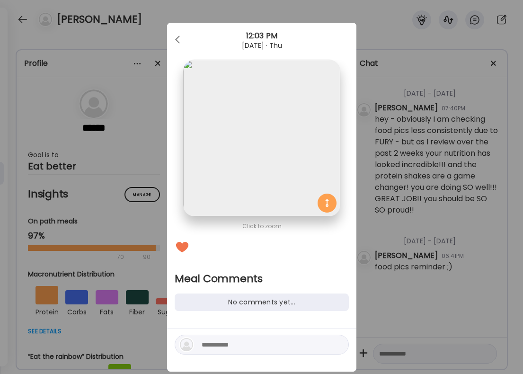
click at [241, 341] on textarea at bounding box center [266, 344] width 128 height 11
type textarea "**********"
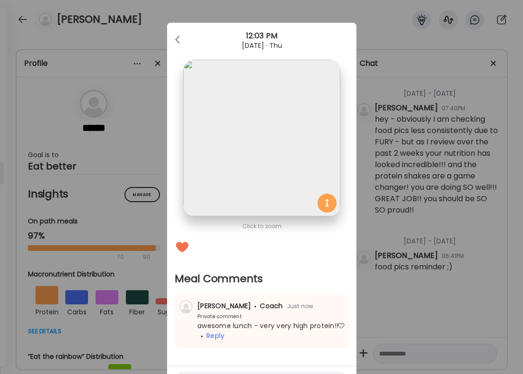
click at [469, 270] on div "Ate Coach Dashboard Wahoo! It’s official Take a moment to set up your Coach Pro…" at bounding box center [261, 187] width 523 height 374
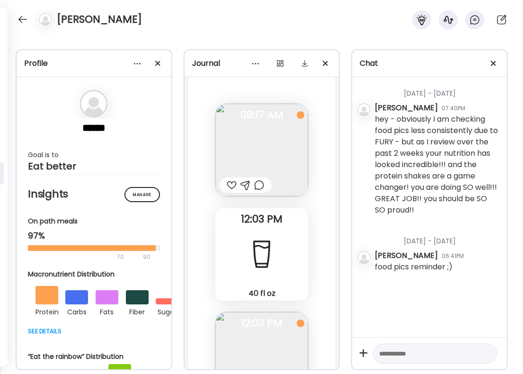
scroll to position [25984, 0]
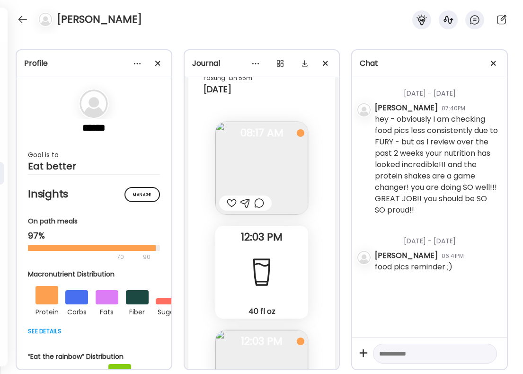
click at [231, 197] on div at bounding box center [232, 202] width 10 height 11
click at [257, 197] on div at bounding box center [259, 202] width 10 height 11
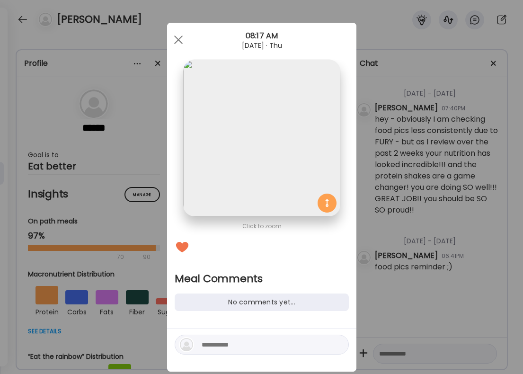
click at [211, 341] on textarea at bounding box center [266, 344] width 128 height 11
type textarea "**********"
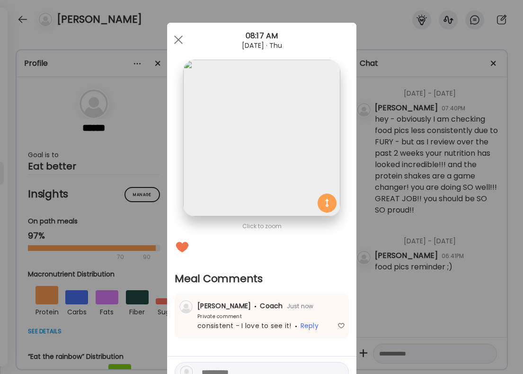
click at [395, 248] on div "Ate Coach Dashboard Wahoo! It’s official Take a moment to set up your Coach Pro…" at bounding box center [261, 187] width 523 height 374
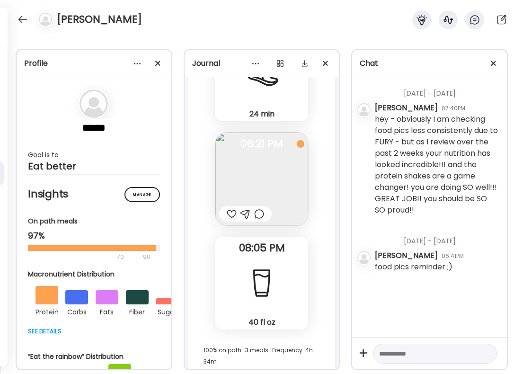
scroll to position [25636, 0]
click at [262, 208] on div at bounding box center [259, 213] width 10 height 11
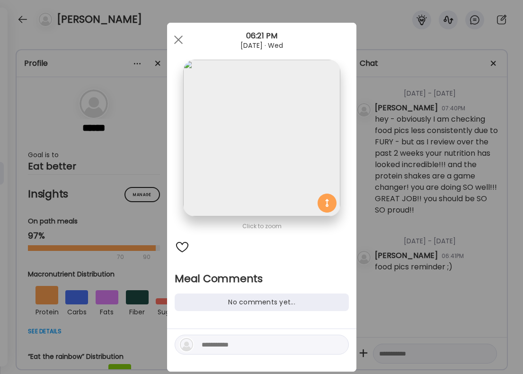
click at [197, 341] on div at bounding box center [262, 344] width 174 height 20
click at [226, 342] on textarea at bounding box center [266, 344] width 128 height 11
type textarea "**********"
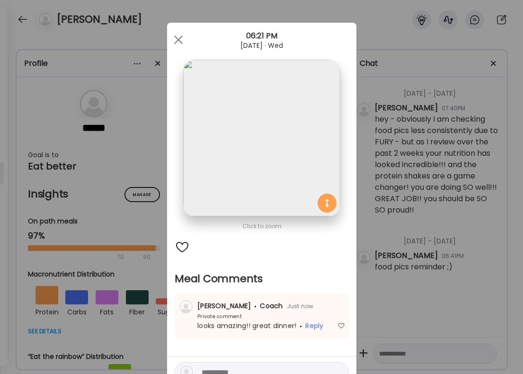
click at [439, 267] on div "Ate Coach Dashboard Wahoo! It’s official Take a moment to set up your Coach Pro…" at bounding box center [261, 187] width 523 height 374
